Goal: Task Accomplishment & Management: Use online tool/utility

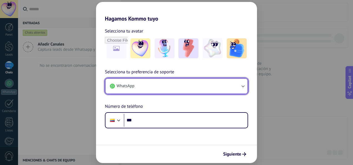
click at [164, 89] on button "WhatsApp" at bounding box center [176, 85] width 142 height 15
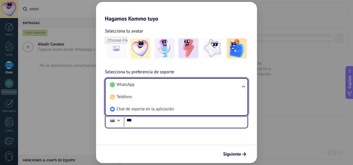
click at [164, 89] on li "WhatsApp" at bounding box center [175, 84] width 135 height 12
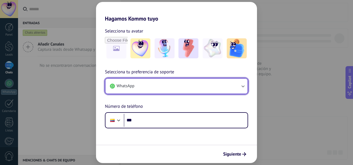
click at [164, 88] on button "WhatsApp" at bounding box center [176, 85] width 142 height 15
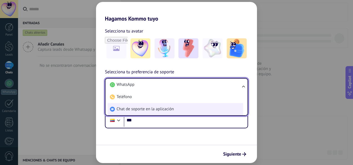
click at [161, 108] on span "Chat de soporte en la aplicación" at bounding box center [144, 109] width 57 height 6
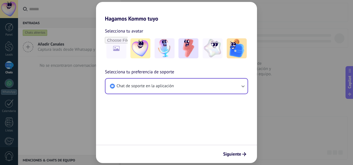
click at [231, 152] on span "Siguiente" at bounding box center [232, 154] width 18 height 4
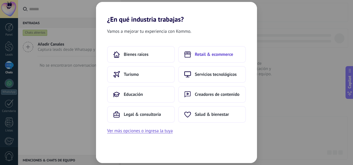
click at [209, 54] on span "Retail & ecommerce" at bounding box center [214, 55] width 38 height 6
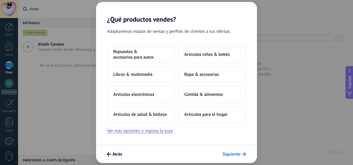
click at [232, 157] on button "Siguiente" at bounding box center [234, 153] width 29 height 9
click at [210, 77] on span "Ropa & accesorios" at bounding box center [201, 75] width 35 height 6
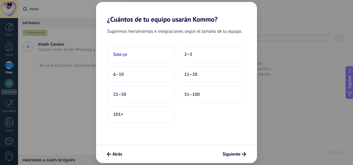
click at [168, 57] on button "Solo yo" at bounding box center [141, 54] width 68 height 17
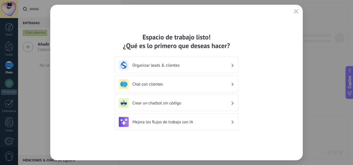
click at [232, 67] on div "Organizar leads & clientes" at bounding box center [176, 65] width 115 height 10
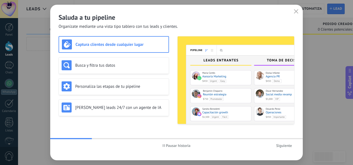
click at [287, 147] on span "Siguiente" at bounding box center [284, 145] width 16 height 4
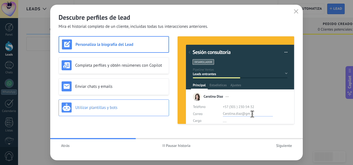
click at [160, 109] on h3 "Utilizar plantillas y bots" at bounding box center [120, 107] width 91 height 5
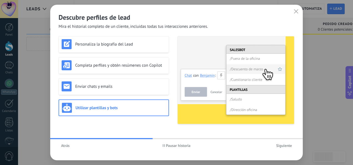
click at [281, 145] on span "Siguiente" at bounding box center [284, 145] width 16 height 4
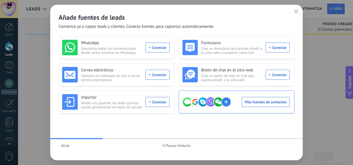
click at [257, 105] on div "Más fuentes de contactos" at bounding box center [235, 102] width 107 height 16
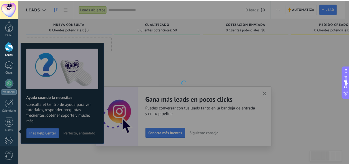
scroll to position [65, 0]
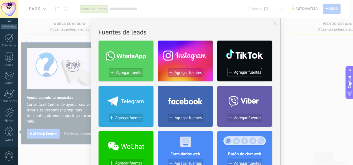
click at [183, 72] on span "Agregar fuentes" at bounding box center [187, 72] width 27 height 5
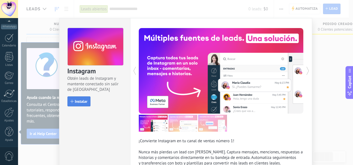
click at [76, 103] on span "Instalar" at bounding box center [81, 101] width 12 height 4
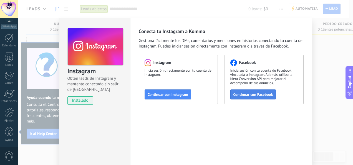
click at [244, 96] on span "Continuar con Facebook" at bounding box center [253, 94] width 40 height 4
click at [316, 116] on div "Instagram Obtén leads de Instagram y mantente conectado sin salir de Kommo inst…" at bounding box center [185, 82] width 335 height 165
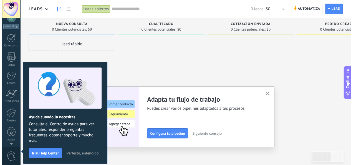
scroll to position [0, 0]
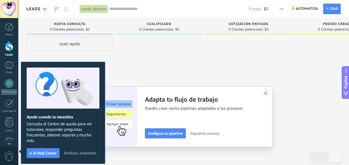
click at [83, 153] on span "Perfecto, entendido" at bounding box center [80, 153] width 32 height 4
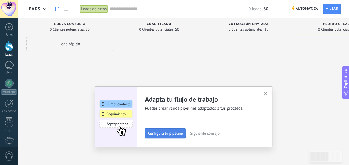
click at [162, 134] on span "Configura tu pipeline" at bounding box center [165, 133] width 35 height 4
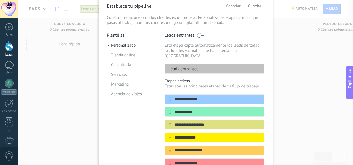
scroll to position [21, 0]
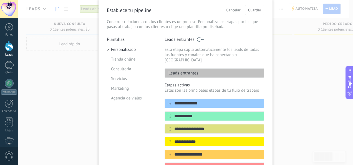
click at [236, 9] on span "Cancelar" at bounding box center [233, 10] width 14 height 4
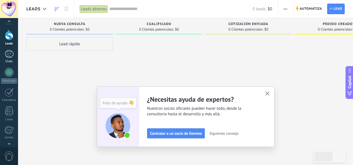
scroll to position [0, 0]
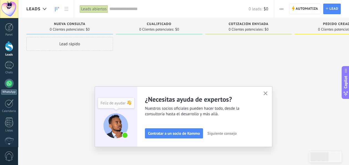
click at [11, 85] on div at bounding box center [9, 83] width 9 height 9
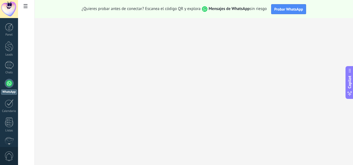
click at [26, 6] on icon at bounding box center [26, 6] width 4 height 4
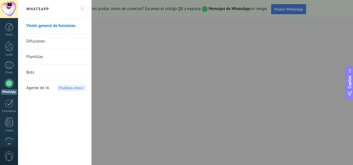
click at [45, 40] on link "Difusiones" at bounding box center [55, 42] width 59 height 16
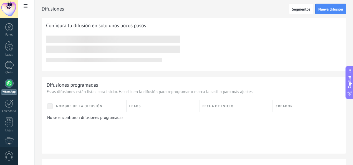
click at [26, 4] on icon at bounding box center [26, 6] width 4 height 4
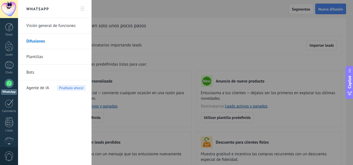
click at [37, 71] on link "Bots" at bounding box center [55, 73] width 59 height 16
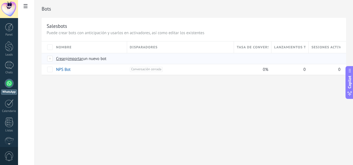
click at [63, 59] on span "Crear" at bounding box center [60, 58] width 9 height 5
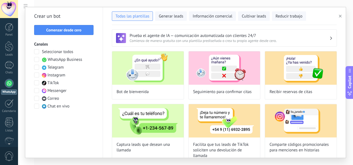
click at [38, 74] on span at bounding box center [36, 74] width 5 height 5
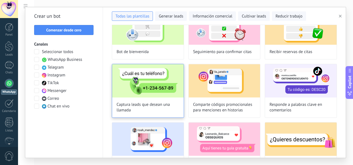
scroll to position [55, 0]
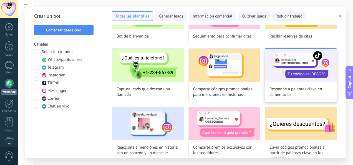
click at [295, 81] on img at bounding box center [301, 65] width 72 height 33
type input "**********"
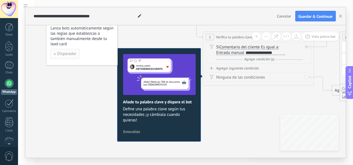
click at [60, 50] on button "Disparador" at bounding box center [64, 54] width 29 height 10
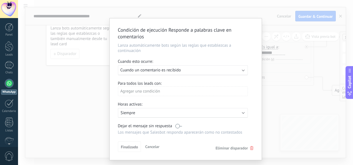
click at [182, 71] on div "Ejecutar: Cuando un comentario es recibido" at bounding box center [180, 69] width 120 height 5
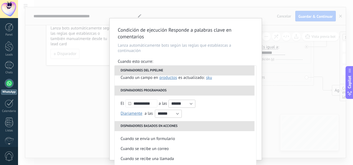
click at [193, 27] on h2 "Condición de ejecución Responde a palabras clave en comentarios" at bounding box center [183, 33] width 130 height 13
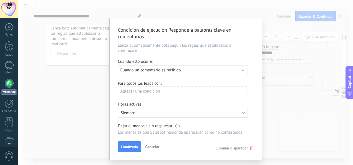
click at [176, 91] on div "Agregar una condición" at bounding box center [183, 91] width 130 height 10
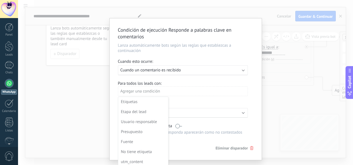
click at [199, 98] on div at bounding box center [186, 89] width 152 height 142
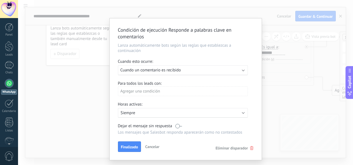
scroll to position [14, 0]
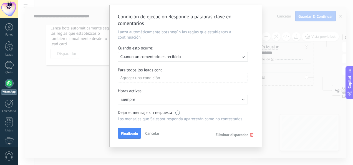
click at [175, 113] on label at bounding box center [178, 112] width 7 height 5
click at [175, 118] on p "Los mensajes que Salesbot responda aparecerán como no contestados" at bounding box center [183, 118] width 130 height 5
click at [176, 114] on label at bounding box center [178, 112] width 7 height 5
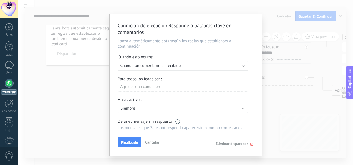
scroll to position [0, 0]
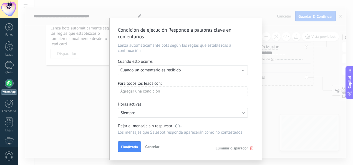
click at [175, 71] on span "Cuando un comentario es recibido" at bounding box center [150, 69] width 60 height 5
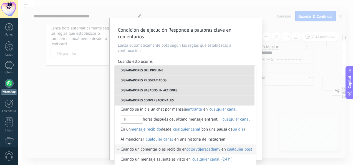
scroll to position [141, 0]
click at [230, 149] on span "cualquier post" at bounding box center [239, 148] width 25 height 5
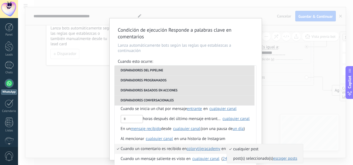
click at [283, 158] on span "escoger posts" at bounding box center [285, 158] width 24 height 5
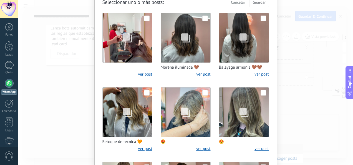
scroll to position [0, 0]
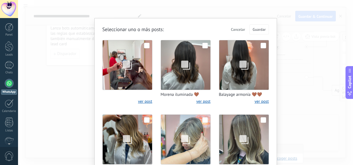
click at [240, 31] on span "Cancelar" at bounding box center [238, 29] width 14 height 4
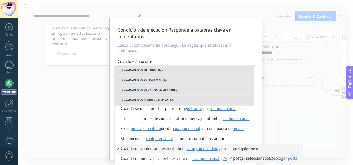
click at [279, 158] on span "escoger posts" at bounding box center [285, 158] width 24 height 5
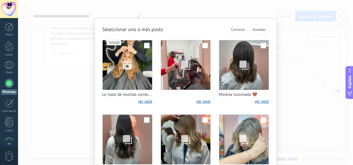
click at [144, 46] on span at bounding box center [147, 46] width 6 height 6
click at [252, 30] on span "Guardar" at bounding box center [258, 29] width 13 height 4
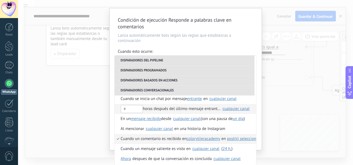
scroll to position [14, 0]
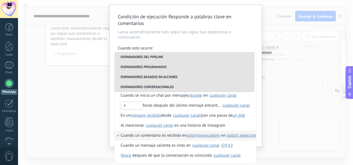
click at [110, 116] on div "Condición de ejecución Responde a palabras clave en comentarios Lanza automátic…" at bounding box center [186, 75] width 152 height 141
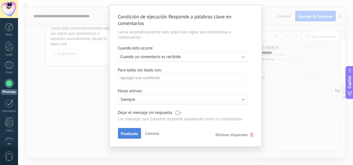
click at [130, 136] on button "Finalizado" at bounding box center [129, 133] width 23 height 11
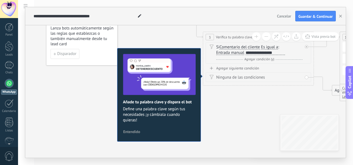
click at [124, 127] on button "Entendido" at bounding box center [132, 131] width 22 height 8
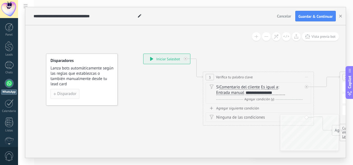
click at [70, 93] on span "Disparador" at bounding box center [66, 94] width 19 height 4
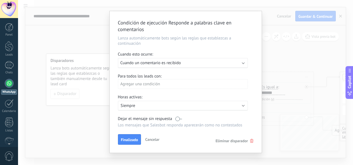
scroll to position [14, 0]
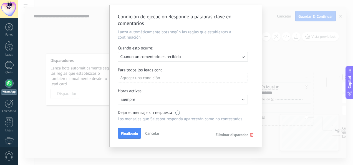
click at [197, 58] on div "Ejecutar: Cuando un comentario es recibido" at bounding box center [180, 56] width 120 height 5
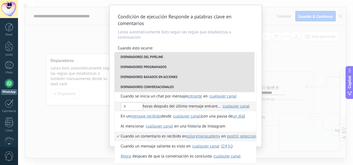
scroll to position [141, 0]
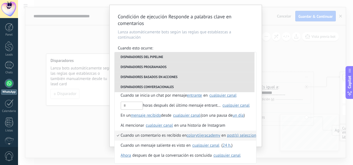
click at [144, 136] on span "Cuando un comentario es recibido en" at bounding box center [154, 135] width 66 height 10
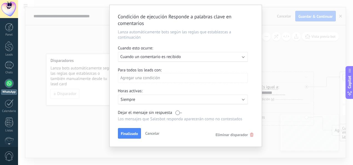
click at [163, 76] on div "Agregar una condición" at bounding box center [183, 78] width 130 height 10
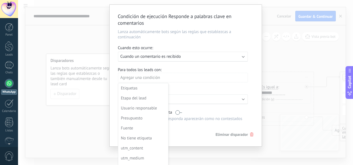
click at [186, 85] on div at bounding box center [186, 76] width 152 height 142
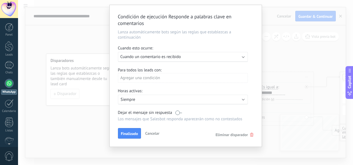
click at [183, 98] on p "Siempre" at bounding box center [169, 99] width 97 height 5
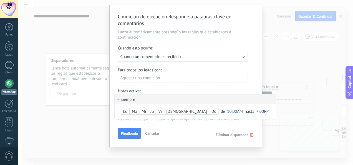
click at [183, 98] on li "Siempre" at bounding box center [195, 99] width 161 height 10
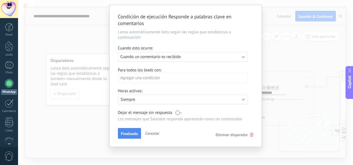
click at [171, 119] on p "Los mensajes que Salesbot responda aparecerán como no contestados" at bounding box center [183, 118] width 130 height 5
click at [182, 119] on p "Los mensajes que Salesbot responda aparecerán como no contestados" at bounding box center [183, 118] width 130 height 5
click at [175, 120] on p "Los mensajes que Salesbot responda aparecerán como no contestados" at bounding box center [183, 118] width 130 height 5
click at [175, 113] on label at bounding box center [178, 112] width 7 height 5
click at [176, 114] on label at bounding box center [178, 112] width 7 height 5
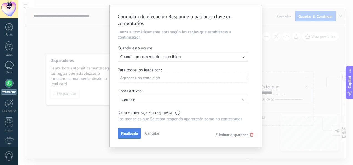
click at [135, 132] on span "Finalizado" at bounding box center [129, 133] width 17 height 4
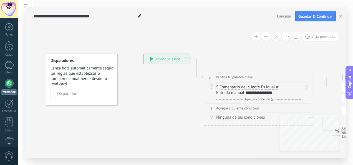
scroll to position [0, 0]
drag, startPoint x: 140, startPoint y: 69, endPoint x: 162, endPoint y: 82, distance: 26.0
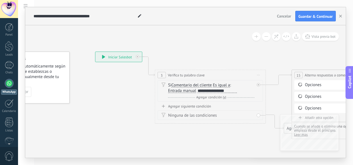
drag, startPoint x: 179, startPoint y: 88, endPoint x: 125, endPoint y: 76, distance: 55.9
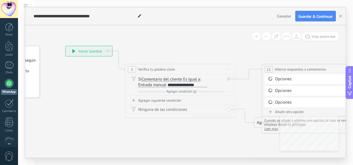
drag, startPoint x: 143, startPoint y: 91, endPoint x: 113, endPoint y: 85, distance: 30.2
click at [184, 84] on div "**********" at bounding box center [187, 85] width 39 height 4
drag, startPoint x: 203, startPoint y: 84, endPoint x: 173, endPoint y: 83, distance: 30.0
click at [173, 83] on div "Si Comentario del cliente Mensaje del cliente Comentario del cliente El cliente…" at bounding box center [181, 82] width 86 height 11
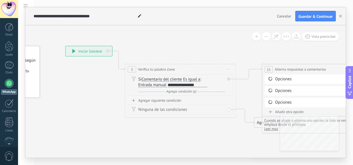
click at [171, 84] on div "**********" at bounding box center [187, 85] width 39 height 4
click at [157, 85] on span "Entrada manual" at bounding box center [152, 85] width 28 height 4
click at [157, 85] on button "Entrada manual" at bounding box center [169, 85] width 69 height 10
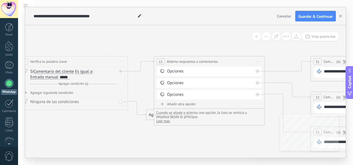
drag, startPoint x: 214, startPoint y: 130, endPoint x: 106, endPoint y: 122, distance: 108.4
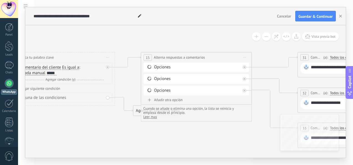
drag, startPoint x: 146, startPoint y: 131, endPoint x: 132, endPoint y: 128, distance: 14.9
click at [132, 128] on icon at bounding box center [355, 90] width 1099 height 391
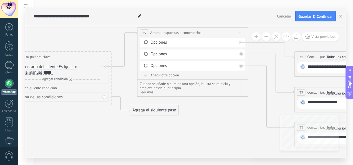
drag, startPoint x: 175, startPoint y: 57, endPoint x: 174, endPoint y: 32, distance: 25.0
click at [174, 32] on span "Alterna respuestas a comentarios" at bounding box center [175, 32] width 51 height 5
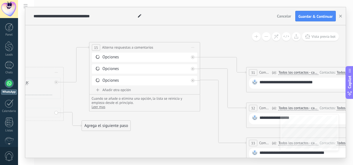
drag, startPoint x: 199, startPoint y: 124, endPoint x: 169, endPoint y: 119, distance: 30.6
click at [152, 140] on icon at bounding box center [303, 102] width 1099 height 398
click at [194, 47] on icon at bounding box center [194, 47] width 3 height 1
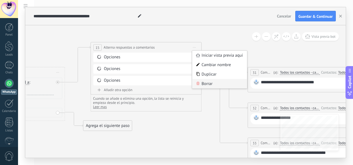
click at [207, 81] on div "Borrar" at bounding box center [219, 83] width 55 height 9
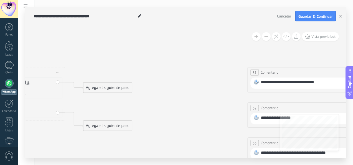
click at [108, 83] on div "Agrega el siguiente paso" at bounding box center [107, 87] width 49 height 9
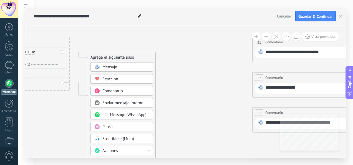
drag, startPoint x: 182, startPoint y: 107, endPoint x: 184, endPoint y: 80, distance: 27.0
click at [184, 80] on icon at bounding box center [309, 75] width 1099 height 391
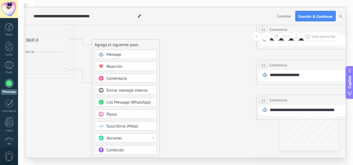
drag, startPoint x: 169, startPoint y: 79, endPoint x: 173, endPoint y: 67, distance: 12.3
click at [173, 67] on icon at bounding box center [314, 62] width 1099 height 391
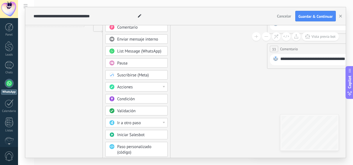
drag, startPoint x: 173, startPoint y: 77, endPoint x: 183, endPoint y: 26, distance: 52.4
click at [183, 26] on icon at bounding box center [324, 11] width 1099 height 391
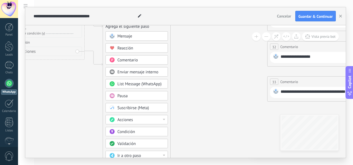
drag, startPoint x: 185, startPoint y: 80, endPoint x: 185, endPoint y: 114, distance: 34.4
click at [185, 115] on icon at bounding box center [324, 44] width 1099 height 391
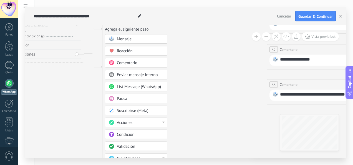
click at [186, 84] on icon at bounding box center [324, 47] width 1099 height 391
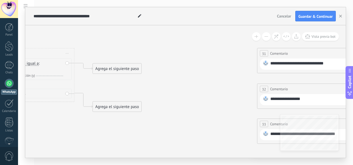
drag, startPoint x: 165, startPoint y: 52, endPoint x: 124, endPoint y: 70, distance: 44.9
click at [156, 93] on icon at bounding box center [314, 86] width 1099 height 391
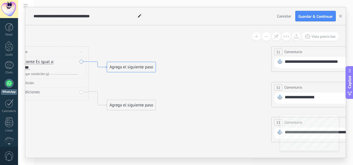
drag, startPoint x: 90, startPoint y: 71, endPoint x: 104, endPoint y: 67, distance: 14.3
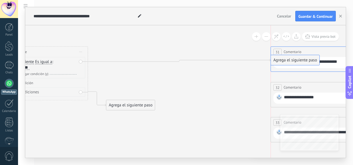
drag, startPoint x: 128, startPoint y: 67, endPoint x: 293, endPoint y: 60, distance: 164.9
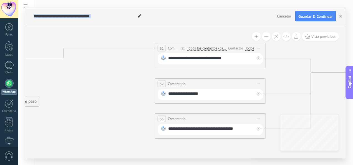
drag, startPoint x: 237, startPoint y: 79, endPoint x: 126, endPoint y: 75, distance: 110.2
click at [126, 75] on icon at bounding box center [212, 81] width 1099 height 391
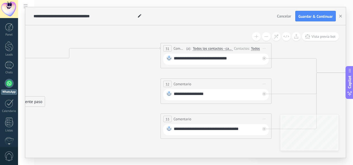
click at [126, 75] on icon at bounding box center [218, 81] width 1099 height 391
click at [219, 48] on span "Todos los contactos - canales seleccionados" at bounding box center [213, 48] width 40 height 4
click at [219, 48] on button "Todos los contactos - canales seleccionados" at bounding box center [224, 49] width 69 height 10
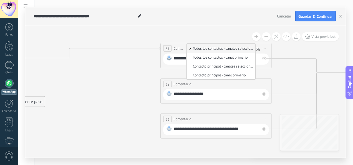
click at [147, 74] on icon at bounding box center [218, 81] width 1099 height 391
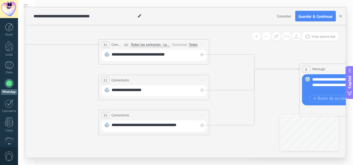
drag, startPoint x: 151, startPoint y: 77, endPoint x: 71, endPoint y: 74, distance: 79.9
click at [65, 74] on icon at bounding box center [155, 77] width 1099 height 391
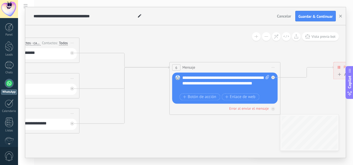
drag, startPoint x: 247, startPoint y: 86, endPoint x: 132, endPoint y: 83, distance: 115.1
click at [132, 83] on icon at bounding box center [26, 76] width 1099 height 391
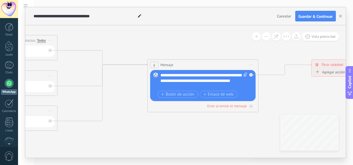
drag, startPoint x: 140, startPoint y: 91, endPoint x: 173, endPoint y: 76, distance: 35.6
click at [128, 90] on icon at bounding box center [4, 73] width 1099 height 391
click at [193, 62] on div "6 Mensaje ******* (a): Todos los contactos - canales seleccionados Todos los co…" at bounding box center [202, 64] width 110 height 10
click at [181, 65] on div "6 Mensaje ******* (a): Todos los contactos - canales seleccionados Todos los co…" at bounding box center [202, 64] width 110 height 10
drag, startPoint x: 192, startPoint y: 72, endPoint x: 196, endPoint y: 71, distance: 4.9
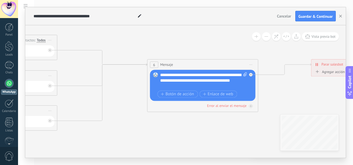
click at [192, 71] on div "Reemplazar Quitar Convertir a mensaje de voz Arrastre la imagen aquí para adjun…" at bounding box center [202, 85] width 105 height 31
click at [242, 73] on span at bounding box center [243, 80] width 5 height 17
click input "Subir" at bounding box center [0, 0] width 0 height 0
click at [209, 72] on div "**********" at bounding box center [203, 80] width 87 height 17
click at [180, 65] on div "6 Mensaje ******* (a): Todos los contactos - canales seleccionados Todos los co…" at bounding box center [202, 64] width 110 height 10
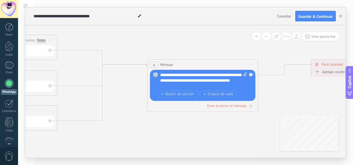
click at [171, 65] on span "Mensaje" at bounding box center [166, 64] width 13 height 5
click at [168, 74] on div "**********" at bounding box center [203, 80] width 87 height 17
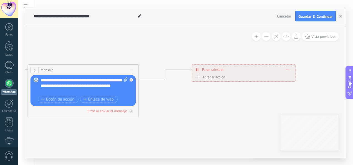
drag, startPoint x: 275, startPoint y: 94, endPoint x: 155, endPoint y: 99, distance: 119.6
click at [290, 71] on div "**********" at bounding box center [243, 70] width 103 height 10
click at [289, 69] on span "Borrar" at bounding box center [287, 69] width 3 height 2
click at [293, 77] on icon at bounding box center [291, 76] width 3 height 3
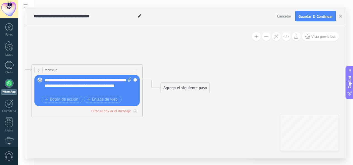
drag, startPoint x: 189, startPoint y: 102, endPoint x: 282, endPoint y: 102, distance: 93.2
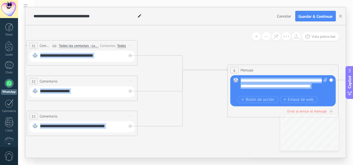
click at [303, 119] on div "**********" at bounding box center [185, 91] width 320 height 132
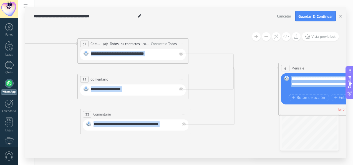
click at [180, 111] on span "Iniciar vista previa aquí Cambiar nombre Duplicar [GEOGRAPHIC_DATA]" at bounding box center [183, 114] width 9 height 8
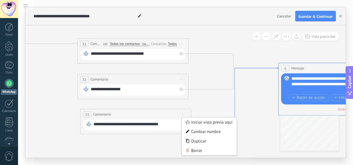
click at [247, 106] on icon at bounding box center [81, 77] width 990 height 391
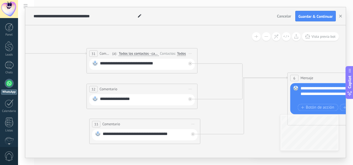
drag, startPoint x: 247, startPoint y: 101, endPoint x: 255, endPoint y: 104, distance: 8.4
click at [257, 110] on icon at bounding box center [90, 86] width 990 height 391
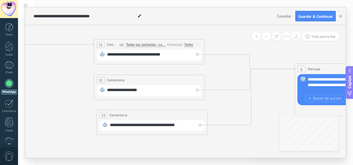
drag, startPoint x: 224, startPoint y: 91, endPoint x: 231, endPoint y: 82, distance: 11.1
click at [231, 82] on icon at bounding box center [97, 77] width 990 height 391
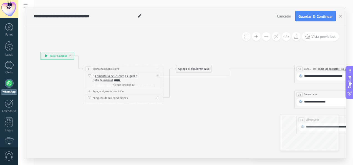
drag, startPoint x: 134, startPoint y: 108, endPoint x: 237, endPoint y: 89, distance: 104.6
click at [237, 89] on icon at bounding box center [296, 92] width 713 height 281
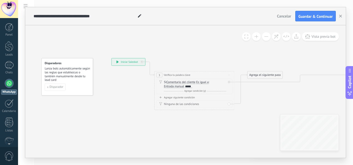
drag, startPoint x: 162, startPoint y: 104, endPoint x: 116, endPoint y: 120, distance: 48.3
click at [129, 62] on div "**********" at bounding box center [128, 61] width 34 height 7
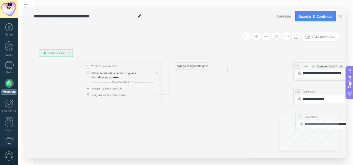
drag, startPoint x: 139, startPoint y: 93, endPoint x: 63, endPoint y: 82, distance: 76.7
click at [63, 82] on icon at bounding box center [295, 89] width 713 height 281
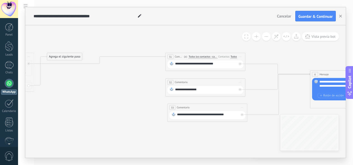
drag, startPoint x: 211, startPoint y: 105, endPoint x: 83, endPoint y: 96, distance: 128.7
click at [83, 96] on icon at bounding box center [167, 80] width 713 height 281
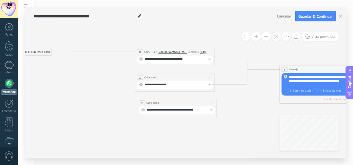
drag, startPoint x: 107, startPoint y: 95, endPoint x: 72, endPoint y: 91, distance: 36.1
click at [72, 91] on icon at bounding box center [137, 75] width 713 height 281
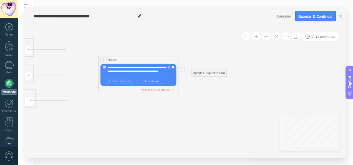
drag, startPoint x: 241, startPoint y: 119, endPoint x: 70, endPoint y: 110, distance: 171.1
click at [125, 82] on span "Botón de acción" at bounding box center [120, 81] width 24 height 3
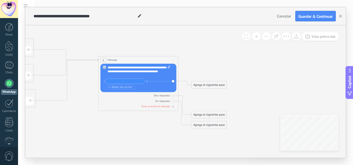
click at [130, 80] on input "text" at bounding box center [125, 81] width 39 height 5
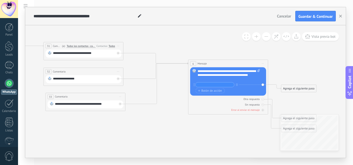
drag, startPoint x: 126, startPoint y: 122, endPoint x: 241, endPoint y: 126, distance: 114.9
click at [241, 126] on icon at bounding box center [45, 80] width 713 height 303
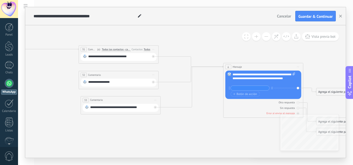
drag, startPoint x: 124, startPoint y: 121, endPoint x: 247, endPoint y: 126, distance: 123.5
click at [248, 126] on icon at bounding box center [81, 84] width 713 height 303
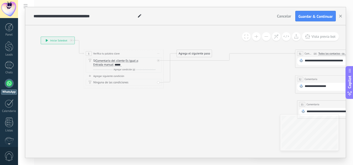
drag, startPoint x: 121, startPoint y: 124, endPoint x: 211, endPoint y: 124, distance: 89.9
click at [211, 124] on icon at bounding box center [297, 88] width 713 height 303
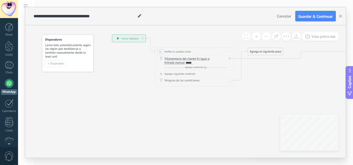
drag, startPoint x: 190, startPoint y: 124, endPoint x: 262, endPoint y: 121, distance: 71.3
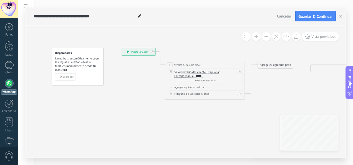
drag, startPoint x: 204, startPoint y: 113, endPoint x: 214, endPoint y: 126, distance: 16.6
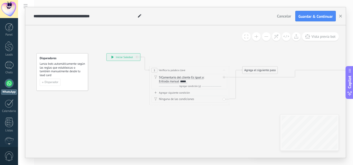
drag, startPoint x: 209, startPoint y: 126, endPoint x: 193, endPoint y: 132, distance: 16.5
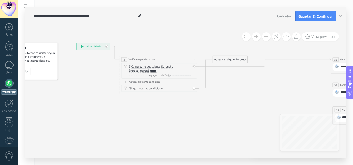
drag, startPoint x: 122, startPoint y: 100, endPoint x: 92, endPoint y: 89, distance: 31.8
click at [92, 89] on icon at bounding box center [332, 94] width 713 height 303
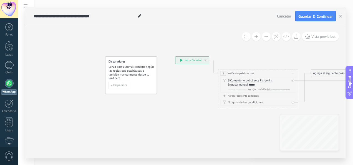
drag, startPoint x: 59, startPoint y: 90, endPoint x: 156, endPoint y: 104, distance: 97.7
click at [123, 85] on span "Disparador" at bounding box center [120, 85] width 14 height 3
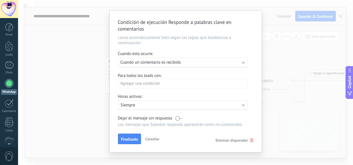
scroll to position [14, 0]
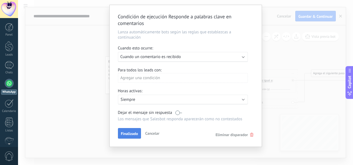
click at [131, 130] on button "Finalizado" at bounding box center [129, 133] width 23 height 11
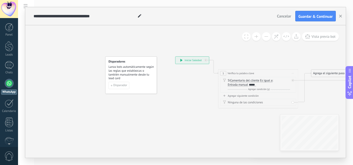
scroll to position [0, 0]
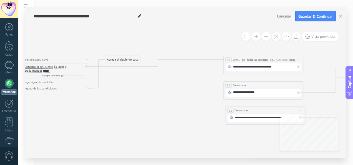
drag, startPoint x: 229, startPoint y: 126, endPoint x: 27, endPoint y: 112, distance: 202.4
click at [27, 112] on icon at bounding box center [225, 94] width 713 height 303
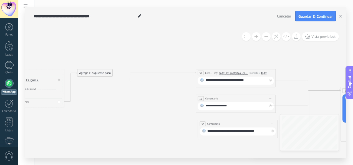
drag, startPoint x: 147, startPoint y: 115, endPoint x: 120, endPoint y: 129, distance: 30.4
click at [120, 129] on icon at bounding box center [198, 107] width 713 height 303
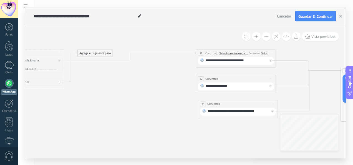
drag, startPoint x: 108, startPoint y: 118, endPoint x: 105, endPoint y: 98, distance: 20.4
click at [105, 98] on icon at bounding box center [198, 87] width 713 height 303
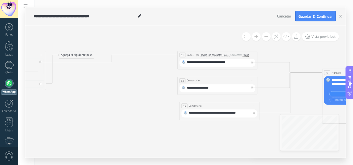
drag, startPoint x: 149, startPoint y: 98, endPoint x: 131, endPoint y: 100, distance: 18.4
click at [131, 100] on icon at bounding box center [179, 89] width 713 height 303
click at [215, 62] on div "**********" at bounding box center [218, 62] width 62 height 5
drag, startPoint x: 231, startPoint y: 62, endPoint x: 180, endPoint y: 61, distance: 51.0
click at [180, 61] on div "**********" at bounding box center [217, 63] width 76 height 8
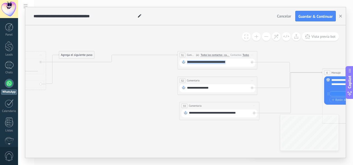
paste div
click at [223, 62] on div "**********" at bounding box center [218, 64] width 62 height 8
click at [233, 63] on div "**********" at bounding box center [218, 64] width 62 height 8
drag, startPoint x: 239, startPoint y: 62, endPoint x: 234, endPoint y: 64, distance: 4.9
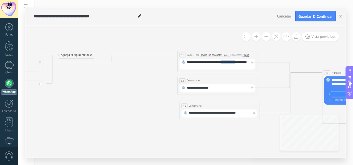
click at [223, 62] on div "**********" at bounding box center [218, 64] width 62 height 8
drag, startPoint x: 152, startPoint y: 129, endPoint x: 153, endPoint y: 135, distance: 6.2
click at [151, 129] on icon at bounding box center [179, 89] width 713 height 303
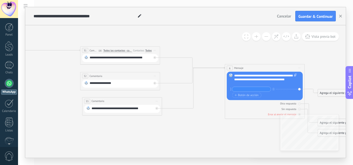
drag, startPoint x: 245, startPoint y: 143, endPoint x: 119, endPoint y: 131, distance: 126.0
click at [119, 131] on icon at bounding box center [82, 85] width 713 height 303
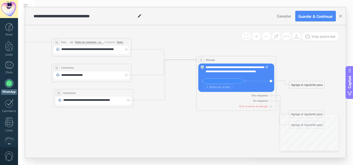
drag, startPoint x: 185, startPoint y: 121, endPoint x: 152, endPoint y: 117, distance: 33.2
click at [152, 118] on icon at bounding box center [53, 76] width 713 height 303
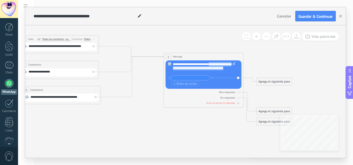
drag, startPoint x: 209, startPoint y: 64, endPoint x: 214, endPoint y: 73, distance: 9.9
click at [214, 73] on div "**********" at bounding box center [204, 68] width 63 height 12
paste div
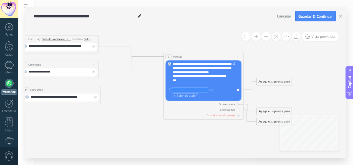
click at [197, 89] on input "text" at bounding box center [190, 89] width 39 height 5
type input "**********"
click at [217, 139] on icon at bounding box center [21, 73] width 713 height 303
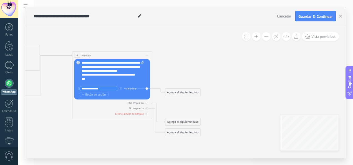
drag, startPoint x: 235, startPoint y: 127, endPoint x: 147, endPoint y: 126, distance: 87.7
click at [177, 92] on div "Agrega el siguiente paso" at bounding box center [182, 92] width 35 height 7
click at [198, 100] on div "Mensaje" at bounding box center [193, 99] width 34 height 4
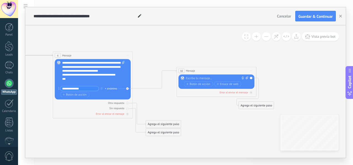
drag, startPoint x: 192, startPoint y: 92, endPoint x: 223, endPoint y: 71, distance: 37.5
click at [223, 71] on div "38 Mensaje ******* (a): Todos los contactos - canales seleccionados Todos los c…" at bounding box center [217, 70] width 80 height 7
click at [209, 77] on div at bounding box center [215, 78] width 59 height 4
paste div
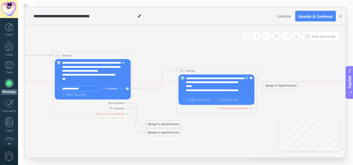
drag, startPoint x: 252, startPoint y: 117, endPoint x: 277, endPoint y: 83, distance: 42.6
click at [277, 83] on div "Agrega el siguiente paso" at bounding box center [280, 85] width 35 height 7
click at [276, 87] on div "Agrega el siguiente paso" at bounding box center [280, 85] width 35 height 7
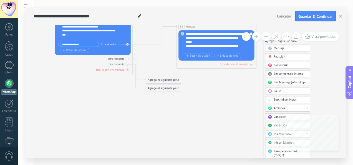
click at [301, 106] on div "Acciones" at bounding box center [291, 108] width 34 height 4
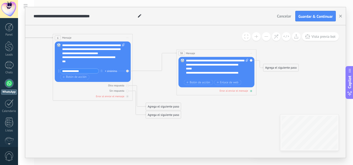
click at [251, 92] on div at bounding box center [251, 91] width 2 height 2
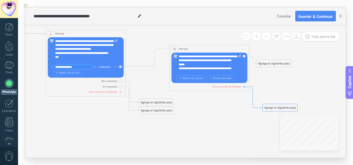
drag, startPoint x: 268, startPoint y: 111, endPoint x: 251, endPoint y: 101, distance: 19.9
click at [260, 106] on icon at bounding box center [255, 98] width 13 height 22
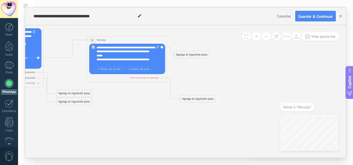
drag, startPoint x: 220, startPoint y: 72, endPoint x: 181, endPoint y: 65, distance: 38.9
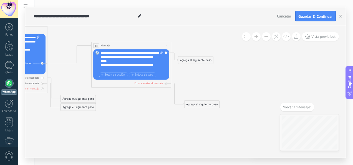
click at [153, 52] on div "**********" at bounding box center [132, 61] width 63 height 20
click at [162, 52] on icon at bounding box center [161, 52] width 2 height 3
click input "Subir" at bounding box center [0, 0] width 0 height 0
click at [96, 52] on rect at bounding box center [97, 53] width 4 height 4
click at [119, 74] on span "Botón de acción" at bounding box center [113, 74] width 24 height 3
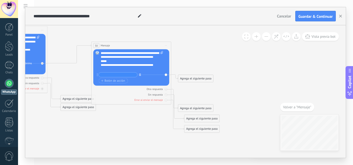
click at [140, 73] on icon "button" at bounding box center [140, 74] width 2 height 2
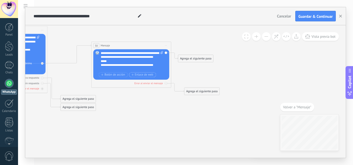
click at [136, 74] on span "Enlace de web" at bounding box center [142, 74] width 22 height 3
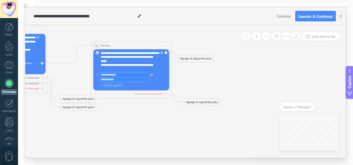
click at [150, 75] on button "button" at bounding box center [151, 74] width 4 height 5
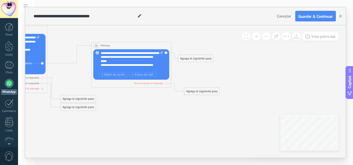
click at [103, 45] on span "Mensaje" at bounding box center [105, 46] width 9 height 4
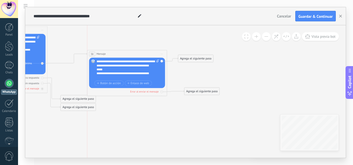
drag, startPoint x: 108, startPoint y: 44, endPoint x: 103, endPoint y: 52, distance: 9.6
click at [103, 52] on span "Mensaje" at bounding box center [101, 54] width 9 height 4
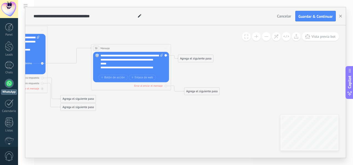
drag, startPoint x: 135, startPoint y: 53, endPoint x: 139, endPoint y: 47, distance: 6.9
click at [139, 47] on div "38 Mensaje ******* (a): Todos los contactos - canales seleccionados Todos los c…" at bounding box center [131, 47] width 80 height 7
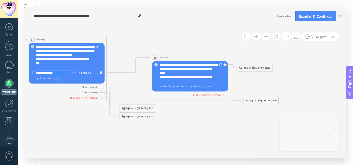
drag, startPoint x: 103, startPoint y: 40, endPoint x: 161, endPoint y: 49, distance: 58.7
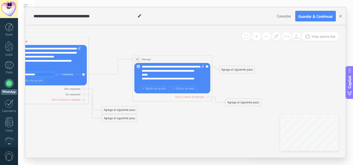
drag, startPoint x: 240, startPoint y: 79, endPoint x: 230, endPoint y: 78, distance: 9.6
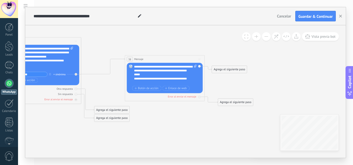
click at [227, 69] on div "Agrega el siguiente paso" at bounding box center [229, 69] width 35 height 7
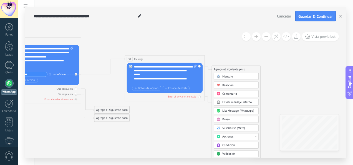
click at [245, 103] on span "Enviar mensaje interno" at bounding box center [236, 102] width 29 height 4
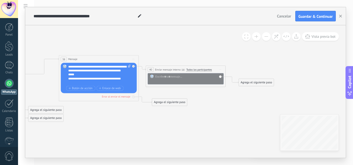
click at [151, 70] on span "40" at bounding box center [150, 69] width 3 height 3
click at [170, 70] on span "Enviar mensaje interno" at bounding box center [168, 70] width 26 height 4
click at [172, 69] on span "Enviar mensaje interno" at bounding box center [168, 70] width 26 height 4
drag, startPoint x: 172, startPoint y: 69, endPoint x: 168, endPoint y: 68, distance: 4.3
click at [167, 71] on span "Enviar mensaje interno" at bounding box center [168, 70] width 26 height 4
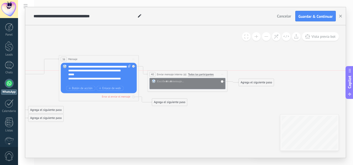
drag, startPoint x: 169, startPoint y: 67, endPoint x: 171, endPoint y: 70, distance: 3.9
click at [171, 70] on div "**********" at bounding box center [188, 73] width 80 height 7
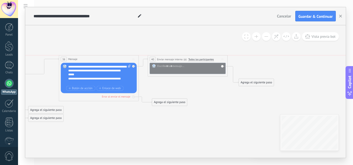
drag, startPoint x: 173, startPoint y: 72, endPoint x: 173, endPoint y: 59, distance: 13.6
click at [173, 59] on div "**********" at bounding box center [188, 58] width 80 height 7
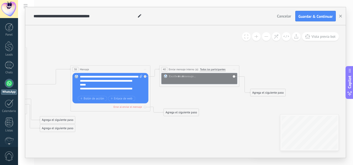
drag, startPoint x: 207, startPoint y: 100, endPoint x: 219, endPoint y: 110, distance: 14.7
click at [186, 71] on div "**********" at bounding box center [199, 68] width 80 height 7
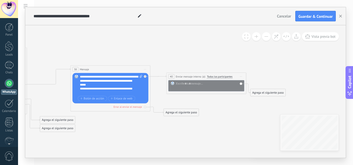
drag, startPoint x: 186, startPoint y: 70, endPoint x: 194, endPoint y: 77, distance: 10.2
click at [194, 77] on span "Enviar mensaje interno" at bounding box center [189, 77] width 26 height 4
click at [146, 77] on div at bounding box center [145, 76] width 2 height 2
drag, startPoint x: 192, startPoint y: 83, endPoint x: 197, endPoint y: 79, distance: 6.2
click at [197, 79] on div "**********" at bounding box center [206, 82] width 80 height 21
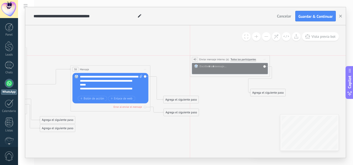
drag, startPoint x: 197, startPoint y: 75, endPoint x: 220, endPoint y: 59, distance: 28.0
click at [220, 59] on span "Enviar mensaje interno" at bounding box center [212, 59] width 26 height 4
drag, startPoint x: 219, startPoint y: 58, endPoint x: 209, endPoint y: 60, distance: 10.2
click at [210, 59] on span "Enviar mensaje interno" at bounding box center [212, 59] width 26 height 4
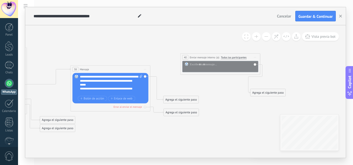
drag, startPoint x: 209, startPoint y: 60, endPoint x: 199, endPoint y: 58, distance: 9.6
click at [199, 58] on span "Enviar mensaje interno" at bounding box center [203, 57] width 26 height 4
click at [308, 37] on icon at bounding box center [307, 36] width 5 height 4
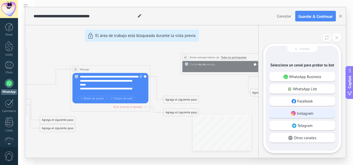
click at [306, 113] on p "Instagram" at bounding box center [304, 113] width 17 height 5
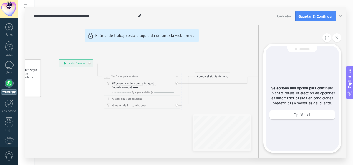
click at [285, 88] on p "Selecciona una opción para continuar" at bounding box center [301, 87] width 65 height 5
click at [300, 116] on p "Opción #1" at bounding box center [301, 114] width 17 height 5
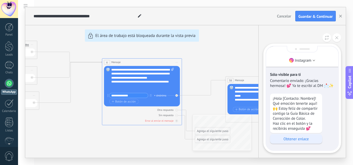
click at [313, 138] on p "Obtener enlace" at bounding box center [296, 138] width 47 height 5
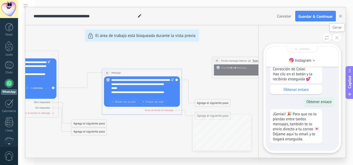
click at [336, 35] on button at bounding box center [336, 37] width 9 height 9
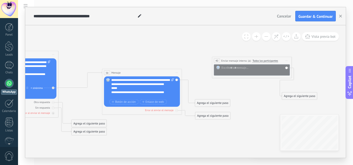
click at [215, 102] on div "Agrega el siguiente paso" at bounding box center [212, 103] width 35 height 7
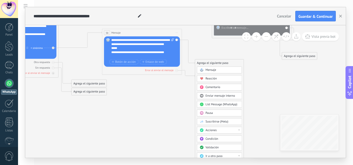
click at [237, 130] on div "Acciones" at bounding box center [222, 130] width 34 height 4
click at [243, 118] on div "Agrega el siguiente paso Mensaje Mensaje Mensaje Reacción Comentario Enviar men…" at bounding box center [219, 132] width 49 height 146
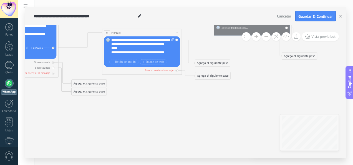
click at [226, 61] on div "Agrega el siguiente paso" at bounding box center [212, 63] width 35 height 7
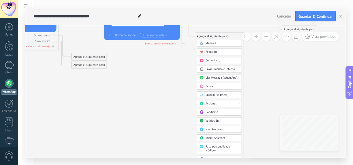
click at [229, 119] on div "Validación" at bounding box center [222, 121] width 34 height 4
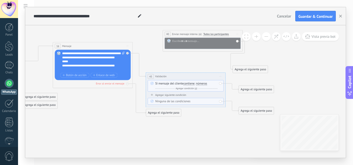
click at [204, 83] on span "números" at bounding box center [201, 83] width 11 height 3
click at [204, 83] on button "números" at bounding box center [219, 83] width 50 height 7
click at [209, 102] on li "email" at bounding box center [216, 104] width 50 height 7
click at [254, 90] on div "Agrega el siguiente paso" at bounding box center [256, 89] width 35 height 7
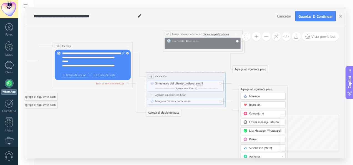
click at [260, 97] on div "Mensaje" at bounding box center [266, 96] width 34 height 4
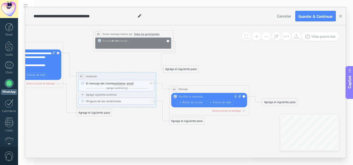
drag, startPoint x: 209, startPoint y: 135, endPoint x: 241, endPoint y: 135, distance: 32.2
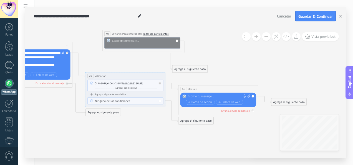
click at [205, 97] on div at bounding box center [216, 96] width 59 height 4
paste div
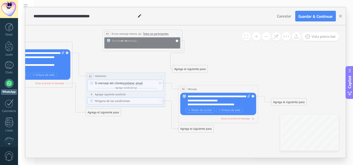
click at [211, 109] on span "Botón de acción" at bounding box center [200, 109] width 24 height 3
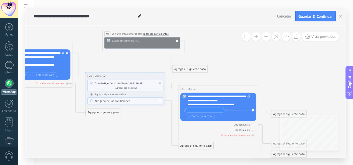
click at [222, 110] on input "text" at bounding box center [205, 110] width 39 height 5
click at [228, 109] on button "button" at bounding box center [227, 109] width 4 height 5
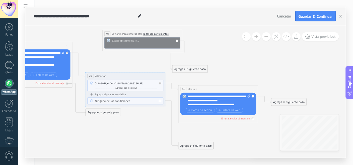
click at [248, 96] on icon at bounding box center [248, 95] width 2 height 3
click input "Subir" at bounding box center [0, 0] width 0 height 0
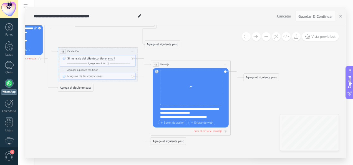
drag, startPoint x: 272, startPoint y: 108, endPoint x: 244, endPoint y: 110, distance: 27.5
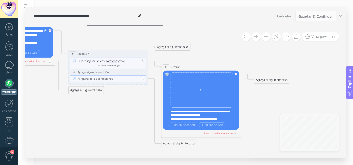
drag, startPoint x: 247, startPoint y: 104, endPoint x: 257, endPoint y: 106, distance: 10.8
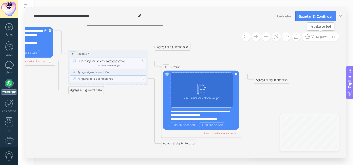
click at [333, 35] on span "Vista previa bot" at bounding box center [323, 36] width 24 height 5
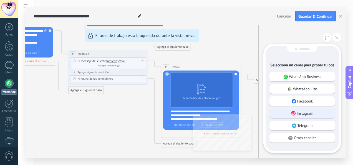
click at [308, 110] on div "Instagram" at bounding box center [301, 112] width 65 height 9
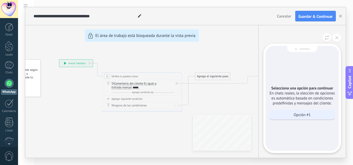
click at [296, 112] on div "Opción #1" at bounding box center [301, 114] width 65 height 9
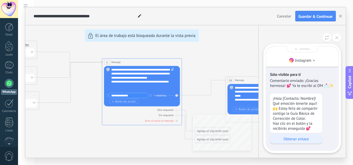
click at [305, 142] on div "Obtener enlace" at bounding box center [296, 138] width 52 height 9
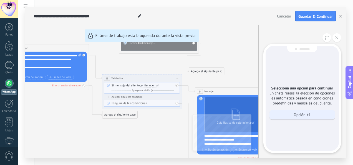
click at [315, 117] on div "Opción #1" at bounding box center [301, 114] width 65 height 9
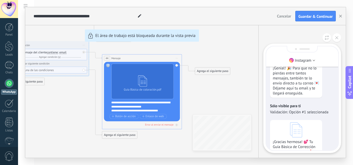
scroll to position [0, 0]
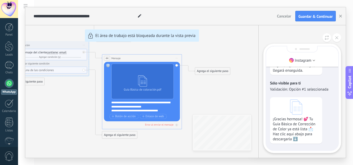
click at [162, 74] on div "**********" at bounding box center [185, 82] width 320 height 150
click at [148, 77] on div "**********" at bounding box center [185, 82] width 320 height 150
click at [229, 86] on div "**********" at bounding box center [185, 82] width 320 height 150
click at [340, 36] on button at bounding box center [336, 37] width 9 height 9
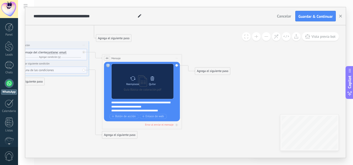
click at [141, 83] on div "Reemplazar Quitar Convertir a mensaje de voz" at bounding box center [142, 81] width 39 height 14
click at [152, 80] on icon at bounding box center [152, 78] width 6 height 6
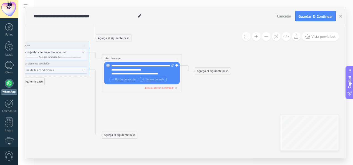
click at [149, 78] on span "Enlace de web" at bounding box center [153, 79] width 22 height 3
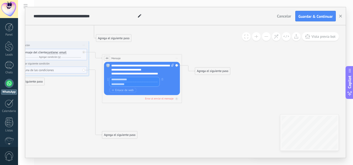
click at [146, 78] on input "text" at bounding box center [134, 79] width 50 height 5
type input "**********"
click at [134, 83] on input "text" at bounding box center [134, 84] width 50 height 5
click at [138, 84] on input "text" at bounding box center [134, 84] width 50 height 5
paste input "**********"
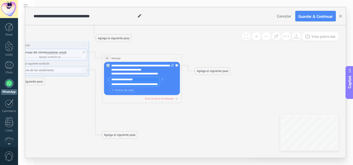
scroll to position [0, 110]
type input "**********"
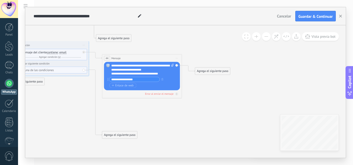
scroll to position [0, 0]
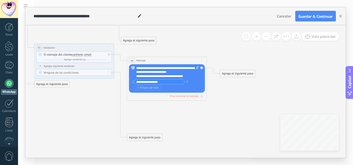
drag, startPoint x: 175, startPoint y: 113, endPoint x: 197, endPoint y: 115, distance: 22.2
drag, startPoint x: 192, startPoint y: 115, endPoint x: 199, endPoint y: 112, distance: 7.4
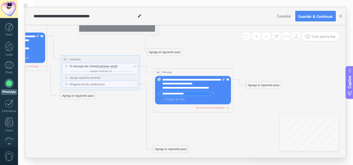
drag, startPoint x: 216, startPoint y: 111, endPoint x: 199, endPoint y: 123, distance: 21.3
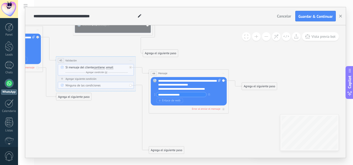
click at [250, 85] on div "Agrega el siguiente paso" at bounding box center [259, 86] width 35 height 7
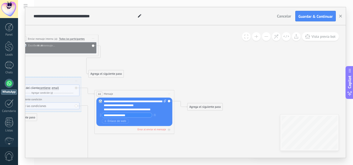
drag, startPoint x: 278, startPoint y: 70, endPoint x: 218, endPoint y: 106, distance: 70.2
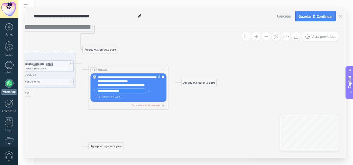
click at [266, 36] on button at bounding box center [266, 36] width 9 height 9
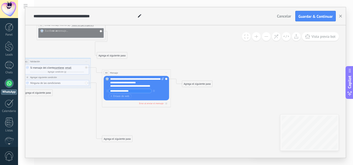
click at [266, 36] on button at bounding box center [266, 36] width 9 height 9
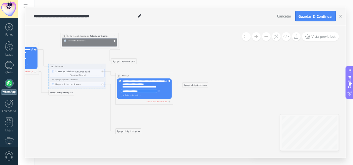
click at [266, 36] on button at bounding box center [266, 36] width 9 height 9
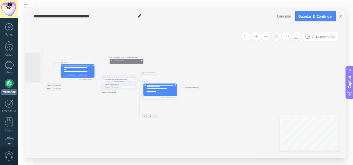
click at [266, 36] on button at bounding box center [266, 36] width 9 height 9
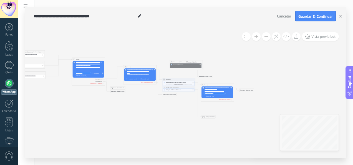
drag, startPoint x: 238, startPoint y: 71, endPoint x: 282, endPoint y: 73, distance: 44.4
click at [286, 72] on icon at bounding box center [77, 79] width 426 height 152
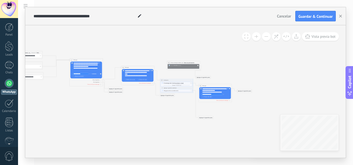
click at [243, 90] on div "Agrega el siguiente paso" at bounding box center [244, 91] width 15 height 3
click at [253, 37] on button at bounding box center [256, 36] width 9 height 9
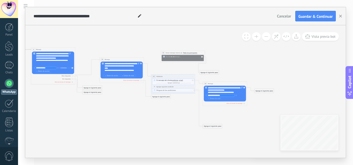
click at [255, 38] on button at bounding box center [256, 36] width 9 height 9
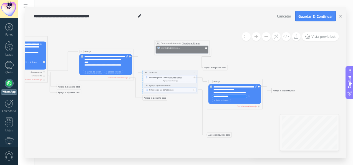
click at [255, 38] on button at bounding box center [256, 36] width 9 height 9
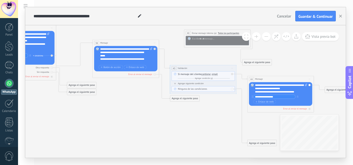
drag, startPoint x: 262, startPoint y: 62, endPoint x: 298, endPoint y: 61, distance: 36.1
click at [298, 61] on icon at bounding box center [0, 67] width 852 height 303
click at [310, 12] on button "Guardar & Continuar" at bounding box center [315, 16] width 40 height 11
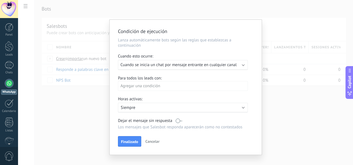
click at [223, 65] on span "Cuando se inicia un chat por mensaje entrante en cualquier canal" at bounding box center [178, 64] width 116 height 5
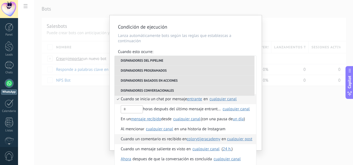
scroll to position [7, 0]
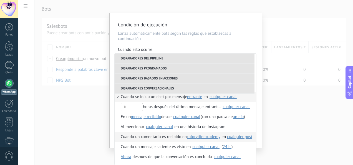
click at [169, 136] on span "Cuando un comentario es recibido en" at bounding box center [154, 137] width 66 height 10
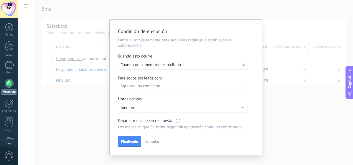
scroll to position [0, 0]
click at [210, 64] on div "Ejecutar: Cuando un comentario es recibido" at bounding box center [180, 64] width 120 height 5
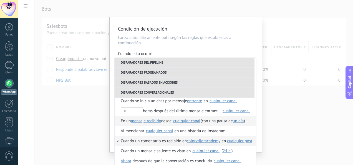
scroll to position [7, 0]
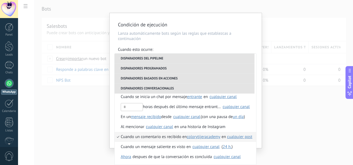
click at [240, 137] on span "cualquier post" at bounding box center [239, 136] width 25 height 5
click at [255, 146] on span "post(s) seleccionado(s) escoger posts" at bounding box center [262, 146] width 70 height 5
click at [282, 145] on span "escoger posts" at bounding box center [285, 146] width 24 height 5
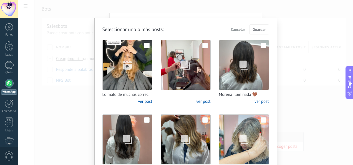
click at [146, 45] on span at bounding box center [147, 46] width 6 height 6
click at [260, 28] on span "Guardar" at bounding box center [258, 29] width 13 height 4
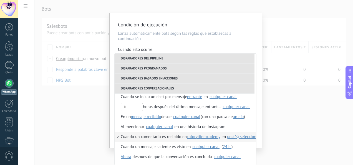
click at [111, 128] on div "**********" at bounding box center [186, 80] width 152 height 135
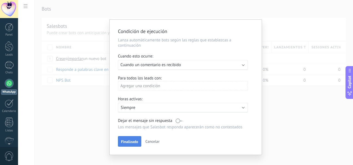
click at [128, 140] on span "Finalizado" at bounding box center [129, 142] width 17 height 4
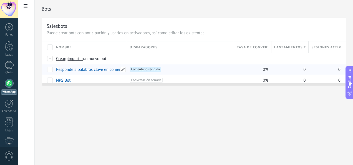
click at [97, 69] on link "Responde a palabras clave en comentarios" at bounding box center [93, 69] width 75 height 5
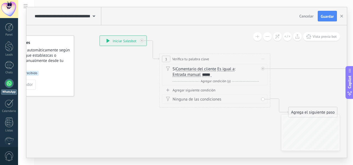
drag, startPoint x: 177, startPoint y: 123, endPoint x: 86, endPoint y: 84, distance: 99.2
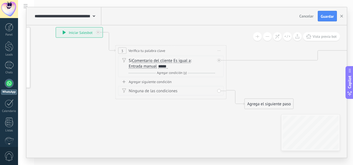
click at [267, 38] on button at bounding box center [267, 36] width 9 height 9
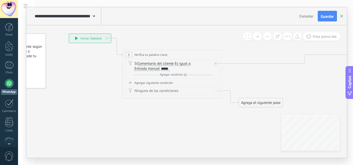
click at [267, 38] on button at bounding box center [267, 36] width 9 height 9
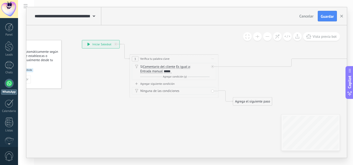
click at [267, 38] on button at bounding box center [267, 36] width 9 height 9
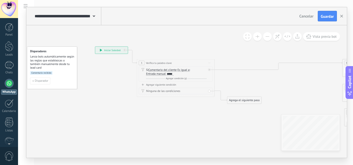
click at [267, 38] on button at bounding box center [267, 36] width 9 height 9
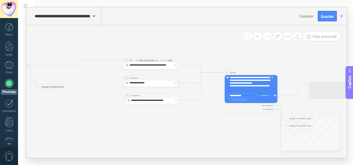
drag, startPoint x: 282, startPoint y: 98, endPoint x: 104, endPoint y: 87, distance: 178.1
click at [104, 87] on icon at bounding box center [220, 95] width 686 height 233
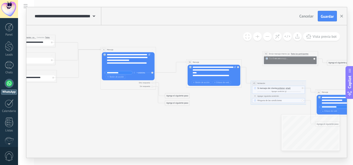
drag, startPoint x: 160, startPoint y: 113, endPoint x: 117, endPoint y: 103, distance: 44.2
click at [108, 104] on icon at bounding box center [109, 76] width 710 height 240
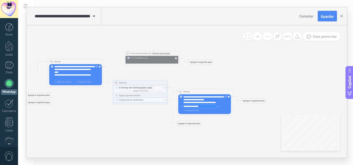
drag, startPoint x: 224, startPoint y: 119, endPoint x: 131, endPoint y: 119, distance: 92.9
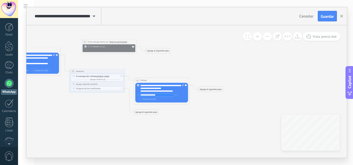
drag, startPoint x: 268, startPoint y: 131, endPoint x: 229, endPoint y: 94, distance: 53.8
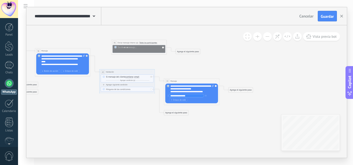
drag, startPoint x: 244, startPoint y: 95, endPoint x: 273, endPoint y: 97, distance: 29.7
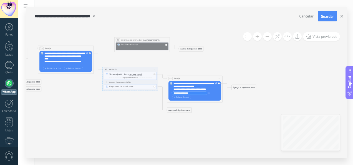
drag, startPoint x: 236, startPoint y: 59, endPoint x: 241, endPoint y: 55, distance: 6.7
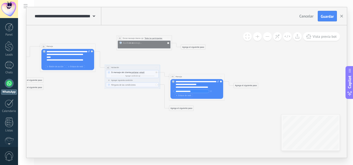
click at [156, 67] on span "Iniciar vista previa aquí Cambiar nombre Duplicar [GEOGRAPHIC_DATA]" at bounding box center [156, 67] width 4 height 4
drag, startPoint x: 211, startPoint y: 65, endPoint x: 246, endPoint y: 55, distance: 36.6
click at [259, 37] on button at bounding box center [257, 36] width 9 height 9
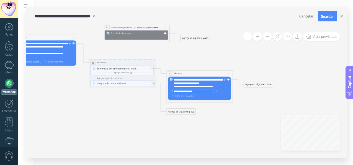
click at [257, 36] on span at bounding box center [257, 36] width 4 height 0
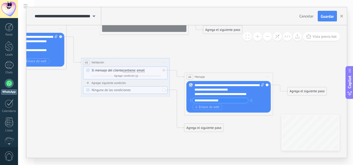
drag, startPoint x: 190, startPoint y: 49, endPoint x: 211, endPoint y: 61, distance: 24.1
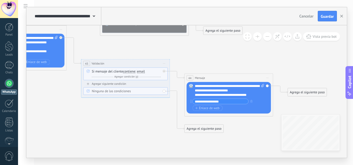
click at [132, 75] on div "Y Agregar condición (y)" at bounding box center [126, 77] width 69 height 4
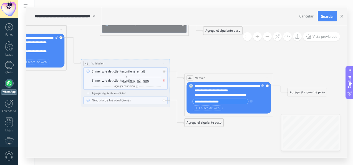
click at [164, 80] on icon at bounding box center [164, 80] width 2 height 3
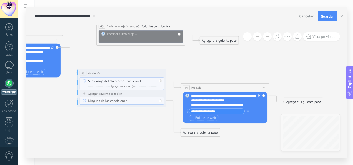
drag, startPoint x: 186, startPoint y: 61, endPoint x: 182, endPoint y: 71, distance: 10.4
click at [171, 82] on icon at bounding box center [173, 84] width 14 height 7
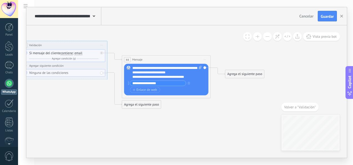
drag, startPoint x: 262, startPoint y: 119, endPoint x: 241, endPoint y: 104, distance: 25.4
click at [302, 107] on span "Volver a "Validación"" at bounding box center [300, 107] width 32 height 5
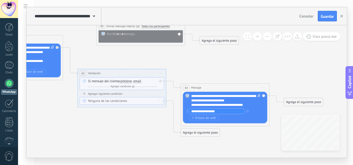
drag, startPoint x: 127, startPoint y: 83, endPoint x: 276, endPoint y: 66, distance: 149.3
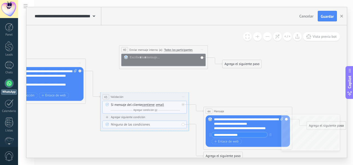
drag, startPoint x: 225, startPoint y: 59, endPoint x: 187, endPoint y: 60, distance: 38.0
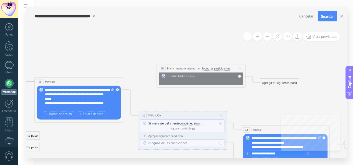
drag, startPoint x: 110, startPoint y: 36, endPoint x: 145, endPoint y: 54, distance: 39.2
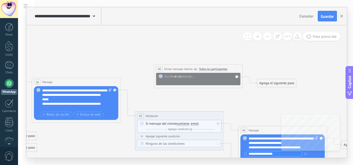
click at [183, 68] on span "Enviar mensaje interno" at bounding box center [178, 69] width 28 height 4
click at [237, 69] on span "Iniciar vista previa aquí Cambiar nombre Duplicar [GEOGRAPHIC_DATA]" at bounding box center [236, 68] width 7 height 6
click at [250, 97] on div "Borrar" at bounding box center [257, 97] width 44 height 7
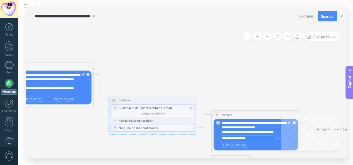
drag, startPoint x: 248, startPoint y: 99, endPoint x: 200, endPoint y: 64, distance: 59.7
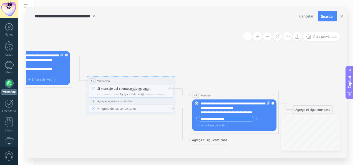
drag, startPoint x: 166, startPoint y: 130, endPoint x: 170, endPoint y: 100, distance: 30.5
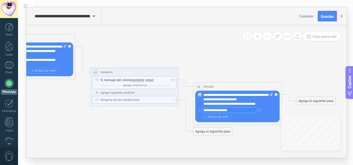
click at [174, 71] on span "Iniciar vista previa aquí Cambiar nombre Duplicar [GEOGRAPHIC_DATA]" at bounding box center [172, 72] width 7 height 6
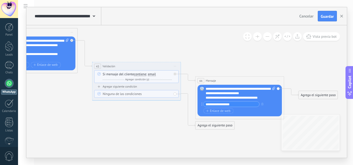
drag, startPoint x: 196, startPoint y: 62, endPoint x: 188, endPoint y: 67, distance: 9.0
click at [175, 79] on div "Si mensaje del cliente contiene es igual a no es igual contiene no contiene tie…" at bounding box center [136, 76] width 84 height 13
drag, startPoint x: 175, startPoint y: 93, endPoint x: 181, endPoint y: 84, distance: 10.8
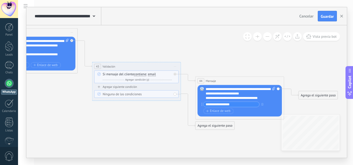
click at [176, 78] on div "**********" at bounding box center [136, 81] width 89 height 39
click at [306, 96] on div "Agrega el siguiente paso" at bounding box center [317, 95] width 39 height 7
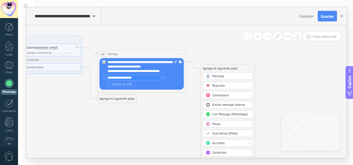
drag, startPoint x: 304, startPoint y: 72, endPoint x: 206, endPoint y: 45, distance: 101.3
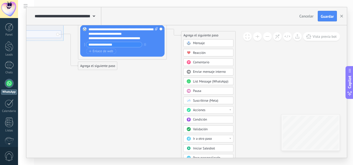
drag, startPoint x: 270, startPoint y: 105, endPoint x: 251, endPoint y: 72, distance: 38.3
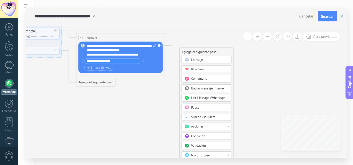
drag, startPoint x: 261, startPoint y: 125, endPoint x: 259, endPoint y: 142, distance: 16.8
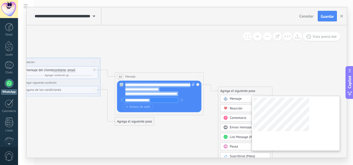
click at [294, 132] on div "**********" at bounding box center [186, 91] width 320 height 132
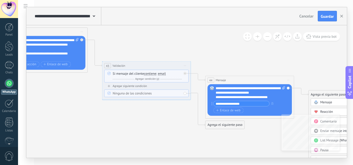
drag, startPoint x: 113, startPoint y: 141, endPoint x: 187, endPoint y: 145, distance: 74.4
drag, startPoint x: 140, startPoint y: 128, endPoint x: 142, endPoint y: 125, distance: 3.2
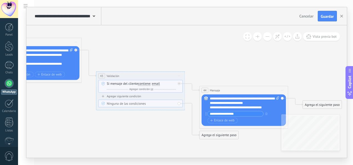
drag, startPoint x: 146, startPoint y: 106, endPoint x: 139, endPoint y: 116, distance: 12.9
click at [111, 103] on div "Ninguna de las condiciones" at bounding box center [141, 103] width 69 height 4
click at [103, 103] on icon at bounding box center [103, 103] width 2 height 2
drag, startPoint x: 126, startPoint y: 104, endPoint x: 168, endPoint y: 104, distance: 41.6
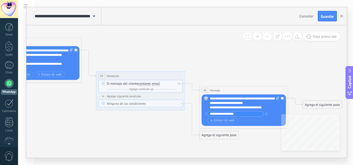
click at [127, 104] on div "Ninguna de las condiciones" at bounding box center [141, 103] width 69 height 4
click at [107, 96] on div "Agregar siguiente condición" at bounding box center [140, 96] width 84 height 4
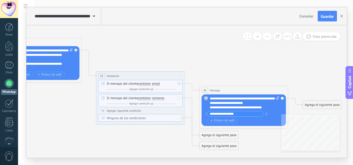
click at [158, 98] on span "números" at bounding box center [158, 99] width 12 height 4
click at [158, 98] on button "números" at bounding box center [177, 98] width 55 height 8
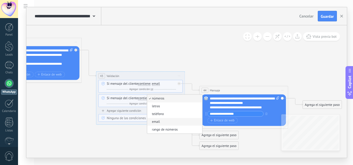
click at [167, 120] on span "email" at bounding box center [174, 122] width 54 height 4
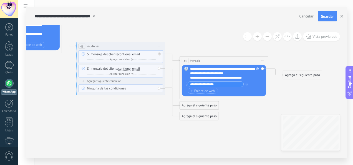
drag, startPoint x: 159, startPoint y: 136, endPoint x: 139, endPoint y: 106, distance: 35.8
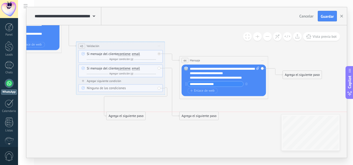
drag, startPoint x: 187, startPoint y: 103, endPoint x: 131, endPoint y: 113, distance: 56.0
click at [114, 114] on div "Agrega el siguiente paso" at bounding box center [125, 115] width 39 height 7
click at [194, 115] on div "Agrega el siguiente paso" at bounding box center [198, 115] width 39 height 7
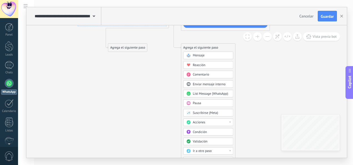
drag, startPoint x: 249, startPoint y: 121, endPoint x: 244, endPoint y: 91, distance: 30.7
click at [232, 148] on div "Ir a otro paso" at bounding box center [208, 150] width 50 height 7
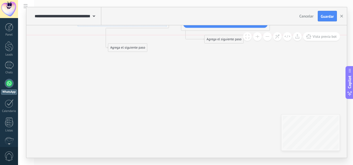
drag, startPoint x: 200, startPoint y: 47, endPoint x: 220, endPoint y: 39, distance: 21.4
click at [220, 39] on div "Agrega el siguiente paso" at bounding box center [223, 38] width 39 height 7
click at [224, 40] on div "Agrega el siguiente paso" at bounding box center [221, 38] width 39 height 7
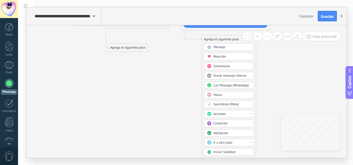
click at [268, 37] on button at bounding box center [267, 36] width 9 height 9
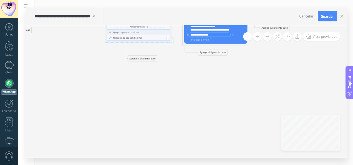
click at [268, 37] on button at bounding box center [267, 36] width 9 height 9
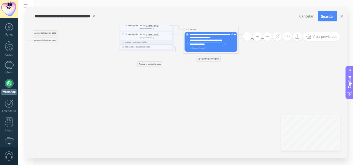
click at [214, 60] on div "Agrega el siguiente paso" at bounding box center [208, 59] width 24 height 5
click at [226, 123] on div at bounding box center [226, 123] width 1 height 1
click at [227, 105] on div "Acciones" at bounding box center [212, 105] width 31 height 5
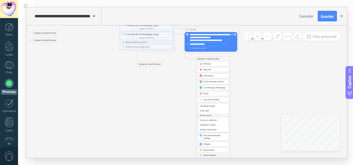
click at [216, 115] on div "Enviar correo" at bounding box center [212, 115] width 31 height 5
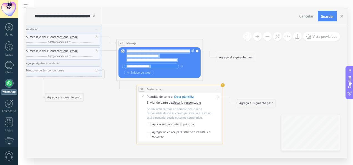
click at [192, 102] on span "Usuario responsable" at bounding box center [187, 102] width 28 height 3
click at [192, 102] on button "Usuario responsable" at bounding box center [198, 103] width 54 height 8
click at [198, 109] on span "Buzón corporativo" at bounding box center [194, 110] width 52 height 4
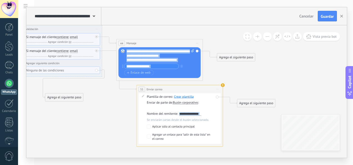
click at [195, 113] on input "text" at bounding box center [190, 113] width 22 height 3
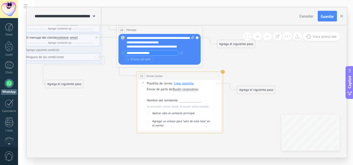
click at [195, 99] on input "text" at bounding box center [190, 100] width 22 height 3
click at [191, 90] on span "Buzón corporativo" at bounding box center [185, 89] width 25 height 3
click at [191, 90] on button "Buzón corporativo" at bounding box center [198, 89] width 54 height 8
click at [194, 89] on span "Usuario responsable" at bounding box center [194, 89] width 52 height 4
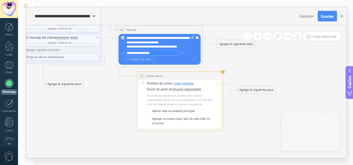
click at [218, 74] on span "Iniciar vista previa aquí Cambiar nombre Duplicar [GEOGRAPHIC_DATA]" at bounding box center [217, 76] width 7 height 6
click at [227, 103] on div "Borrar" at bounding box center [236, 103] width 43 height 7
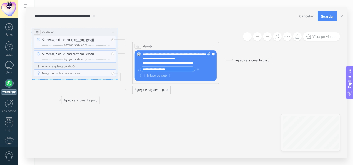
drag, startPoint x: 141, startPoint y: 103, endPoint x: 171, endPoint y: 130, distance: 40.3
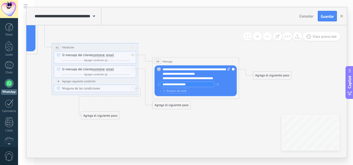
click at [128, 68] on div "Borrar" at bounding box center [127, 69] width 5 height 6
click at [128, 67] on div "Borrar" at bounding box center [127, 69] width 5 height 6
click at [133, 74] on div "Borrar" at bounding box center [134, 74] width 19 height 7
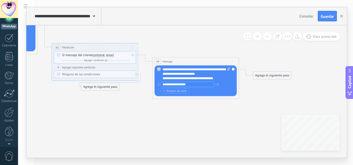
scroll to position [0, 0]
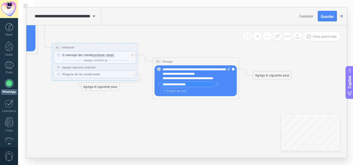
click at [339, 16] on button "button" at bounding box center [341, 16] width 8 height 11
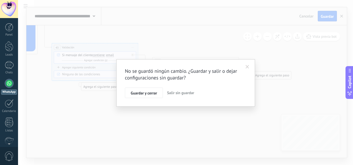
click at [174, 94] on span "Salir sin guardar" at bounding box center [180, 92] width 27 height 5
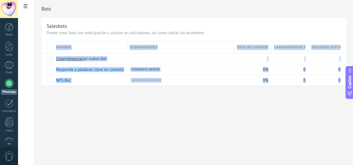
drag, startPoint x: 203, startPoint y: 102, endPoint x: 124, endPoint y: 101, distance: 78.8
click at [124, 102] on div "Bots Salesbots Puede crear bots con anticipación y usarlos en activadores, así …" at bounding box center [194, 82] width 318 height 164
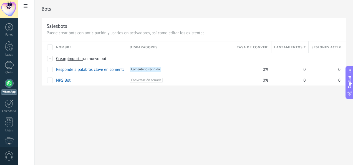
click at [192, 105] on div "Bots Salesbots Puede crear bots con anticipación y usarlos en activadores, así …" at bounding box center [194, 82] width 318 height 164
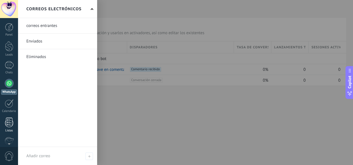
click at [9, 124] on div at bounding box center [9, 122] width 8 height 10
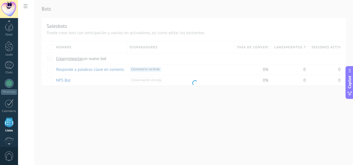
scroll to position [28, 0]
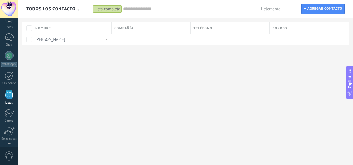
scroll to position [34, 0]
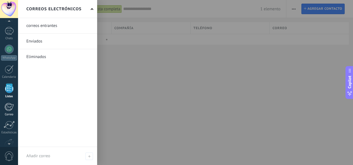
click at [11, 109] on div at bounding box center [8, 107] width 9 height 8
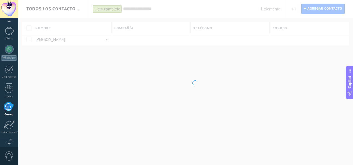
scroll to position [54, 0]
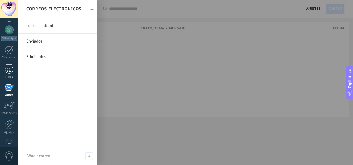
click at [4, 71] on link "Listas" at bounding box center [9, 71] width 18 height 15
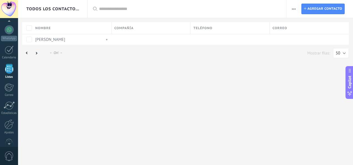
scroll to position [34, 0]
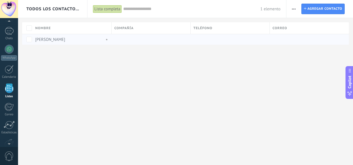
click at [71, 40] on div "[PERSON_NAME]" at bounding box center [68, 39] width 67 height 5
click at [57, 40] on link "[PERSON_NAME]" at bounding box center [50, 39] width 30 height 5
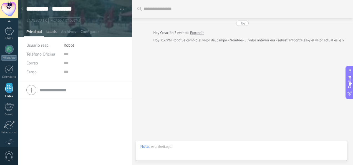
click at [53, 32] on span "Leads" at bounding box center [51, 33] width 10 height 8
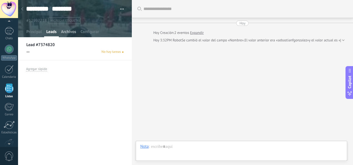
click at [68, 31] on span "Archivos" at bounding box center [68, 33] width 15 height 8
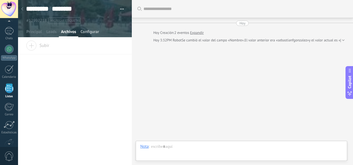
click at [84, 33] on span "Configurar" at bounding box center [89, 33] width 18 height 8
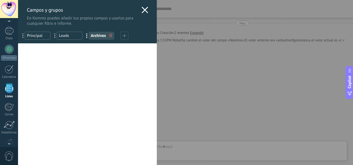
click at [144, 8] on use at bounding box center [144, 10] width 6 height 6
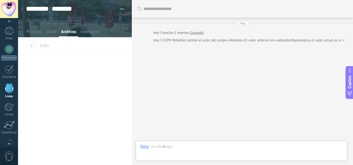
click at [23, 8] on icon at bounding box center [22, 8] width 2 height 3
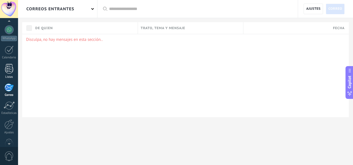
scroll to position [51, 0]
click at [125, 104] on div "Disculpa, no hay mensajes en esta sección.." at bounding box center [185, 75] width 326 height 83
click at [9, 124] on div at bounding box center [8, 124] width 9 height 10
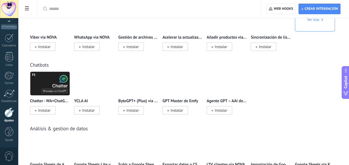
scroll to position [1165, 0]
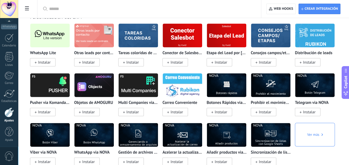
click at [77, 9] on input "text" at bounding box center [151, 9] width 204 height 6
type input "***"
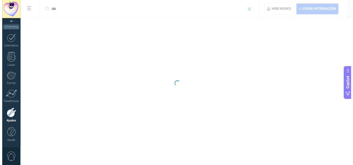
scroll to position [0, 0]
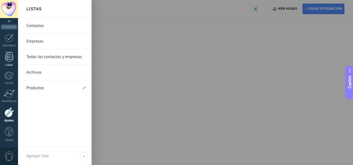
click at [10, 55] on div at bounding box center [9, 57] width 8 height 10
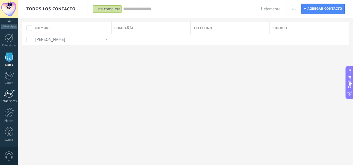
click at [9, 93] on div at bounding box center [9, 93] width 11 height 8
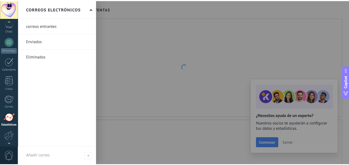
scroll to position [38, 0]
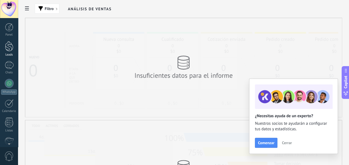
click at [9, 46] on div at bounding box center [9, 46] width 8 height 10
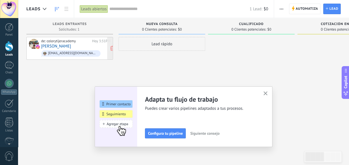
click at [62, 41] on div "de: colorytijeracademy" at bounding box center [65, 41] width 49 height 4
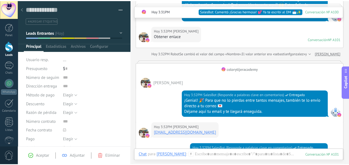
scroll to position [301, 0]
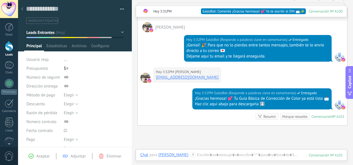
click at [24, 10] on div at bounding box center [22, 9] width 8 height 11
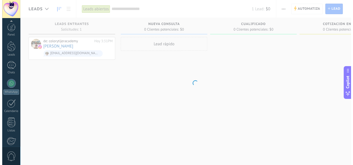
scroll to position [65, 0]
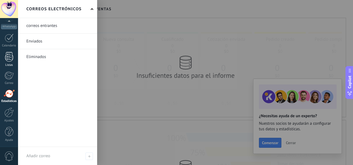
click at [11, 60] on div at bounding box center [9, 57] width 8 height 10
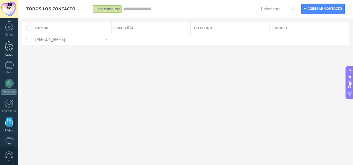
click at [10, 49] on div at bounding box center [9, 46] width 8 height 10
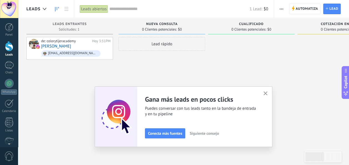
click at [265, 95] on icon "button" at bounding box center [265, 93] width 4 height 4
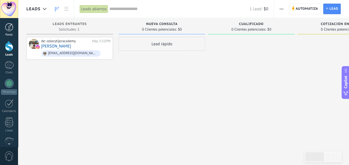
click at [9, 31] on div at bounding box center [9, 27] width 8 height 8
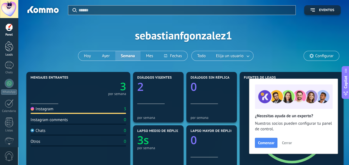
click at [12, 51] on div at bounding box center [9, 46] width 8 height 10
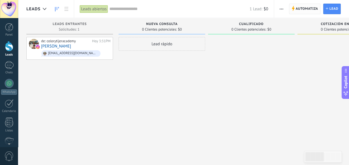
click at [307, 10] on span "Automatiza" at bounding box center [306, 9] width 22 height 10
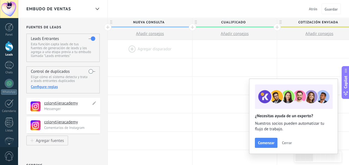
click at [69, 106] on div "**********" at bounding box center [70, 105] width 52 height 11
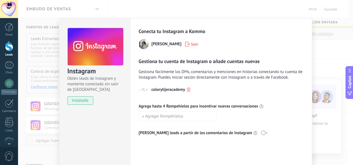
click at [43, 62] on div "Instagram Obtén leads de Instagram y mantente conectado sin salir de Kommo inst…" at bounding box center [185, 82] width 335 height 165
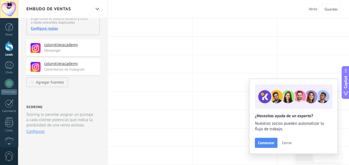
scroll to position [83, 0]
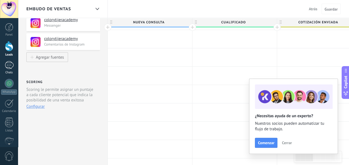
click at [11, 67] on div "1" at bounding box center [9, 65] width 9 height 8
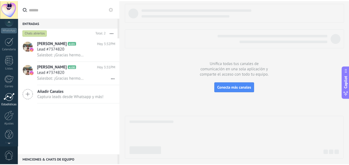
scroll to position [65, 0]
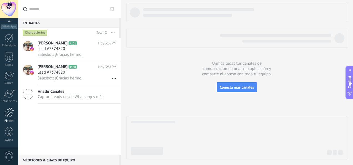
click at [10, 111] on div at bounding box center [8, 112] width 9 height 10
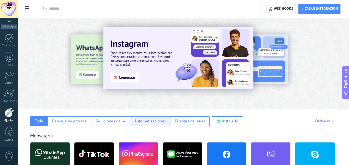
click at [150, 124] on div "Automatizaciones" at bounding box center [150, 121] width 40 height 10
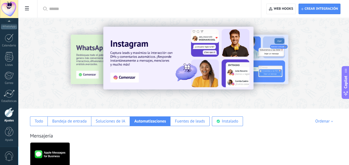
click at [33, 6] on div "Aplicar Aplicar Restablecer Crear integración Web hooks 0" at bounding box center [183, 9] width 331 height 18
click at [27, 9] on use at bounding box center [27, 8] width 4 height 4
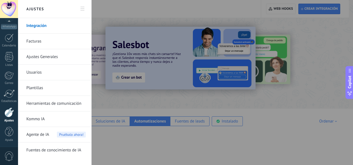
click at [108, 8] on div at bounding box center [176, 82] width 353 height 165
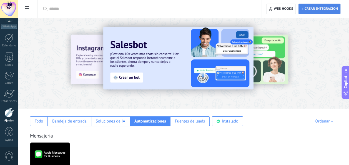
click at [326, 10] on span "Crear integración" at bounding box center [320, 9] width 33 height 4
type textarea "**********"
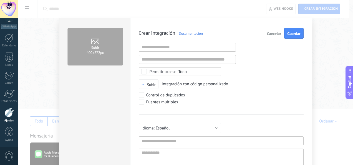
click at [274, 32] on span "Cancelar" at bounding box center [274, 34] width 14 height 4
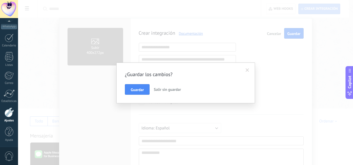
click at [163, 89] on span "Salir sin guardar" at bounding box center [167, 89] width 27 height 5
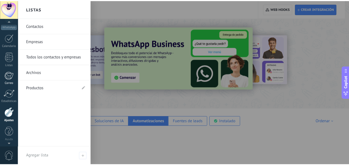
scroll to position [10, 0]
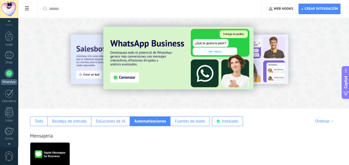
click at [12, 74] on div at bounding box center [9, 73] width 9 height 9
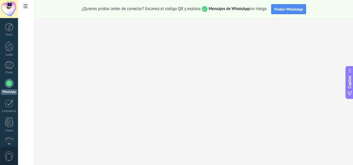
click at [28, 8] on span at bounding box center [25, 6] width 9 height 11
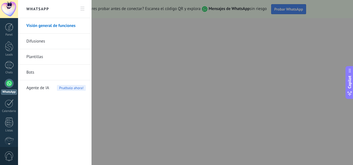
click at [34, 73] on link "Bots" at bounding box center [55, 73] width 59 height 16
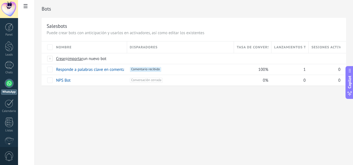
click at [27, 8] on icon at bounding box center [26, 6] width 4 height 4
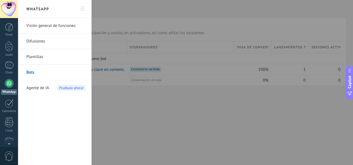
click at [114, 116] on div at bounding box center [176, 82] width 353 height 165
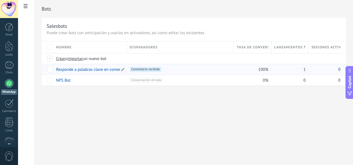
click at [83, 69] on link "Responde a palabras clave en comentarios" at bounding box center [93, 69] width 75 height 5
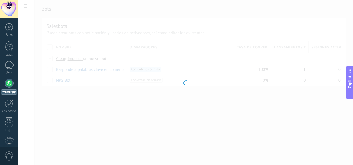
type input "**********"
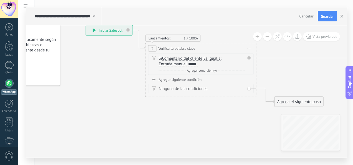
drag, startPoint x: 175, startPoint y: 129, endPoint x: 116, endPoint y: 87, distance: 72.3
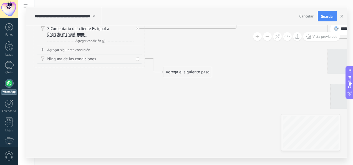
drag, startPoint x: 207, startPoint y: 121, endPoint x: 80, endPoint y: 89, distance: 131.1
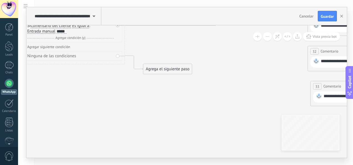
drag, startPoint x: 197, startPoint y: 100, endPoint x: 42, endPoint y: 99, distance: 155.9
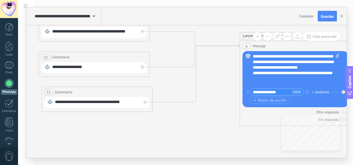
drag, startPoint x: 191, startPoint y: 107, endPoint x: 80, endPoint y: 113, distance: 110.6
click at [80, 113] on icon at bounding box center [232, 92] width 1371 height 466
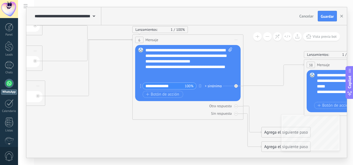
drag, startPoint x: 214, startPoint y: 129, endPoint x: 64, endPoint y: 122, distance: 150.5
click at [61, 122] on icon at bounding box center [125, 86] width 1371 height 466
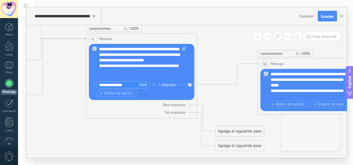
drag, startPoint x: 140, startPoint y: 126, endPoint x: 61, endPoint y: 107, distance: 81.1
click at [61, 107] on icon at bounding box center [78, 86] width 1371 height 468
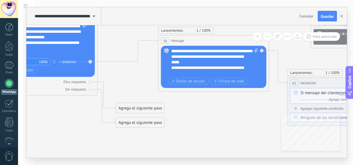
drag, startPoint x: 213, startPoint y: 122, endPoint x: 101, endPoint y: 98, distance: 114.6
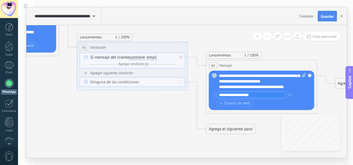
drag, startPoint x: 163, startPoint y: 118, endPoint x: 64, endPoint y: 107, distance: 99.4
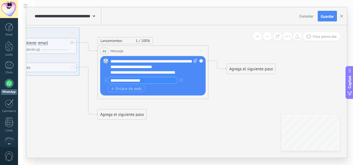
drag, startPoint x: 158, startPoint y: 122, endPoint x: 110, endPoint y: 114, distance: 48.6
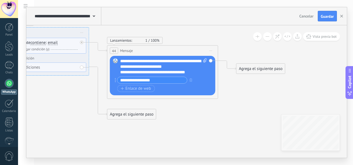
drag, startPoint x: 201, startPoint y: 118, endPoint x: 222, endPoint y: 117, distance: 21.1
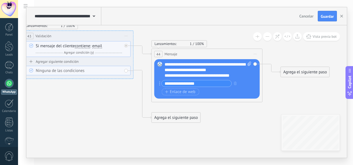
drag, startPoint x: 134, startPoint y: 123, endPoint x: 167, endPoint y: 127, distance: 32.9
drag, startPoint x: 86, startPoint y: 113, endPoint x: 101, endPoint y: 113, distance: 15.3
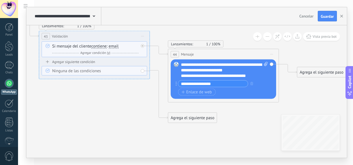
click at [99, 53] on span "Agregar condición (y)" at bounding box center [95, 53] width 33 height 4
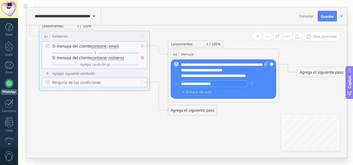
click at [112, 57] on span "números" at bounding box center [117, 58] width 16 height 4
click at [112, 57] on button "números" at bounding box center [140, 58] width 69 height 10
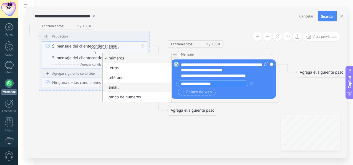
click at [121, 88] on span "email" at bounding box center [136, 88] width 67 height 6
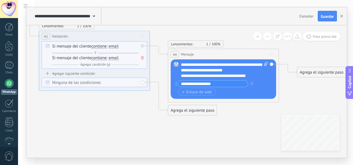
click at [123, 59] on div "Si mensaje del cliente contiene es igual a no es igual contiene no contiene tie…" at bounding box center [95, 61] width 86 height 12
click at [142, 58] on icon at bounding box center [142, 57] width 3 height 3
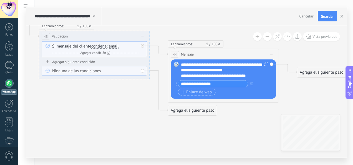
click at [58, 62] on div "Agregar siguiente condición" at bounding box center [94, 61] width 105 height 5
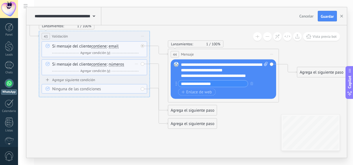
click at [117, 65] on span "números" at bounding box center [117, 64] width 16 height 4
click at [117, 65] on button "números" at bounding box center [140, 64] width 69 height 10
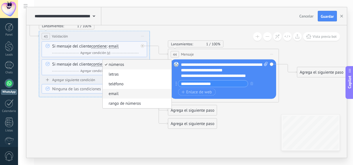
click at [129, 93] on span "email" at bounding box center [136, 94] width 67 height 6
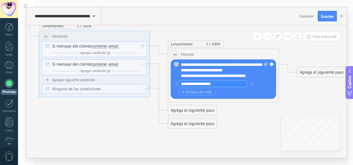
drag, startPoint x: 175, startPoint y: 124, endPoint x: 140, endPoint y: 141, distance: 39.0
click at [140, 143] on div "Agrega el siguiente paso" at bounding box center [154, 145] width 49 height 9
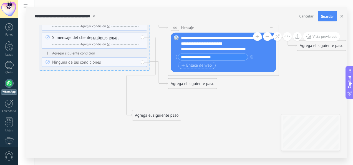
click at [154, 113] on div "Agrega el siguiente paso" at bounding box center [156, 115] width 49 height 9
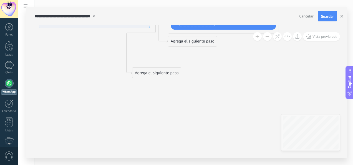
click at [266, 37] on button at bounding box center [267, 36] width 9 height 9
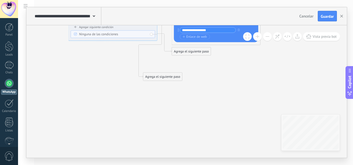
click at [266, 37] on button at bounding box center [267, 36] width 9 height 9
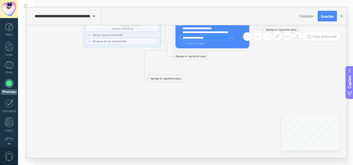
click at [266, 37] on button at bounding box center [267, 36] width 9 height 9
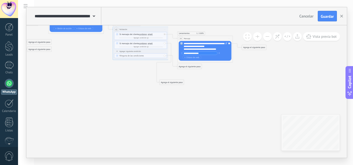
click at [266, 37] on button at bounding box center [267, 36] width 9 height 9
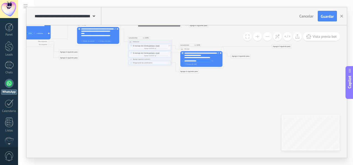
drag, startPoint x: 173, startPoint y: 85, endPoint x: 280, endPoint y: 47, distance: 113.6
click at [280, 47] on div "Agrega el siguiente paso" at bounding box center [281, 46] width 19 height 4
click at [282, 46] on div "Agrega el siguiente paso" at bounding box center [281, 46] width 19 height 4
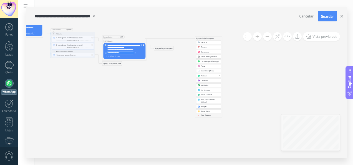
drag, startPoint x: 313, startPoint y: 77, endPoint x: 228, endPoint y: 67, distance: 85.4
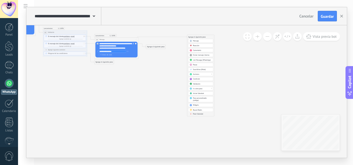
click at [260, 36] on button at bounding box center [257, 36] width 9 height 9
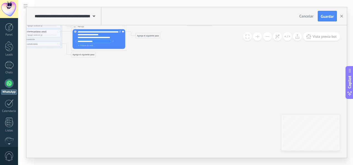
click at [260, 36] on button at bounding box center [257, 36] width 9 height 9
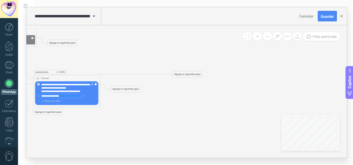
drag, startPoint x: 227, startPoint y: 53, endPoint x: 209, endPoint y: 119, distance: 68.7
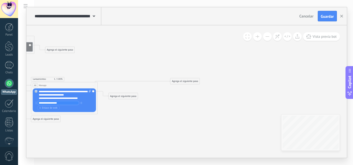
click at [194, 83] on div "Agrega el siguiente paso" at bounding box center [184, 81] width 29 height 6
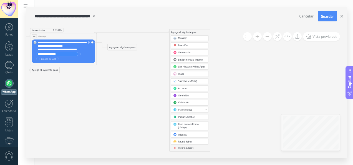
drag, startPoint x: 234, startPoint y: 117, endPoint x: 233, endPoint y: 68, distance: 48.8
click at [205, 109] on div at bounding box center [205, 109] width 1 height 1
click at [206, 86] on div "Acciones" at bounding box center [189, 88] width 37 height 6
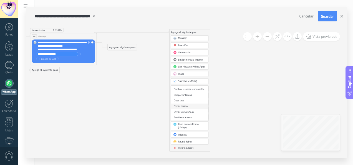
click at [193, 104] on div "Enviar correo" at bounding box center [189, 106] width 37 height 6
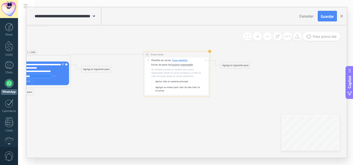
drag, startPoint x: 194, startPoint y: 85, endPoint x: 184, endPoint y: 107, distance: 24.2
click at [185, 64] on span "Usuario responsable" at bounding box center [182, 65] width 22 height 3
click at [185, 64] on button "Usuario responsable" at bounding box center [190, 65] width 42 height 6
click at [191, 76] on span "[PERSON_NAME]" at bounding box center [188, 76] width 40 height 3
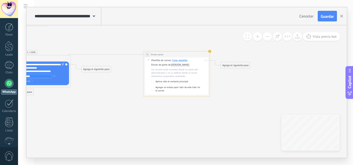
click at [189, 64] on span "[PERSON_NAME]" at bounding box center [180, 65] width 18 height 3
click at [189, 64] on button "[PERSON_NAME]" at bounding box center [190, 65] width 42 height 6
click at [193, 70] on span "Buzón corporativo" at bounding box center [188, 70] width 40 height 3
click at [188, 73] on input "text" at bounding box center [184, 73] width 17 height 3
click at [185, 65] on span "Buzón corporativo" at bounding box center [180, 65] width 19 height 3
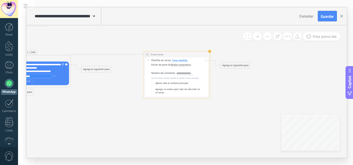
click at [185, 65] on button "Buzón corporativo" at bounding box center [190, 65] width 42 height 6
click at [187, 64] on span "Usuario responsable" at bounding box center [188, 64] width 40 height 3
click at [184, 64] on span "Usuario responsable" at bounding box center [182, 65] width 22 height 3
click at [184, 64] on button "Usuario responsable" at bounding box center [190, 65] width 42 height 6
click at [191, 71] on span "Buzón corporativo" at bounding box center [188, 70] width 40 height 3
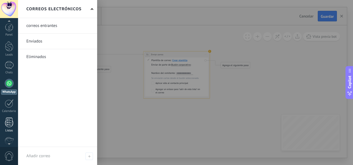
scroll to position [54, 0]
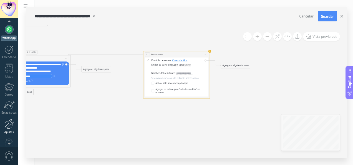
click at [11, 121] on div at bounding box center [8, 124] width 9 height 10
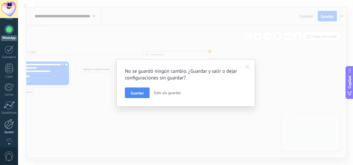
scroll to position [0, 0]
click at [161, 93] on span "Salir sin guardar" at bounding box center [167, 92] width 27 height 5
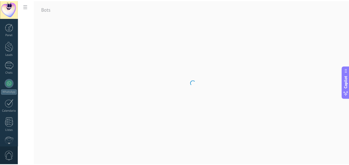
scroll to position [65, 0]
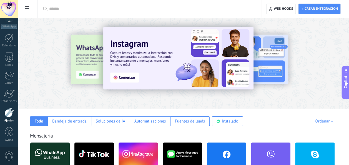
click at [31, 7] on span at bounding box center [26, 9] width 9 height 11
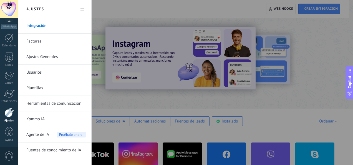
click at [110, 23] on div at bounding box center [176, 82] width 353 height 165
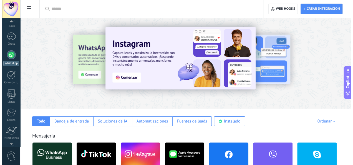
scroll to position [0, 0]
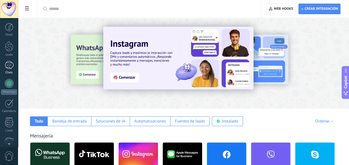
click at [12, 68] on div "1" at bounding box center [9, 65] width 9 height 8
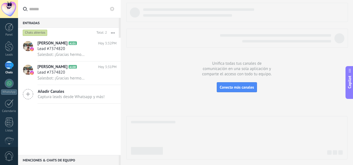
click at [38, 91] on span "Añadir Canales" at bounding box center [71, 91] width 67 height 5
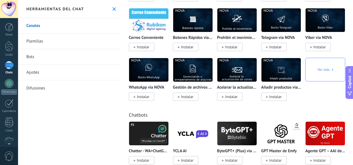
scroll to position [1553, 0]
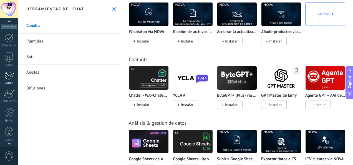
click at [12, 75] on div at bounding box center [8, 75] width 9 height 8
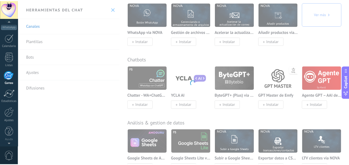
scroll to position [54, 0]
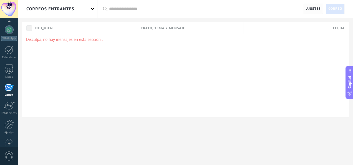
click at [314, 9] on span "Ajustes" at bounding box center [313, 9] width 14 height 10
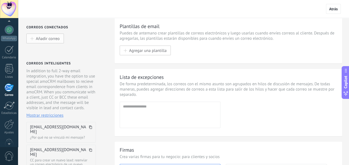
click at [50, 37] on span "Añadir correo" at bounding box center [48, 38] width 24 height 5
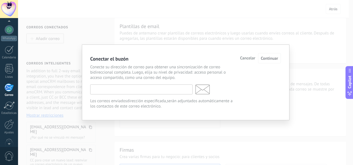
click at [148, 91] on input "text" at bounding box center [141, 89] width 102 height 10
type input "**********"
